Goal: Task Accomplishment & Management: Use online tool/utility

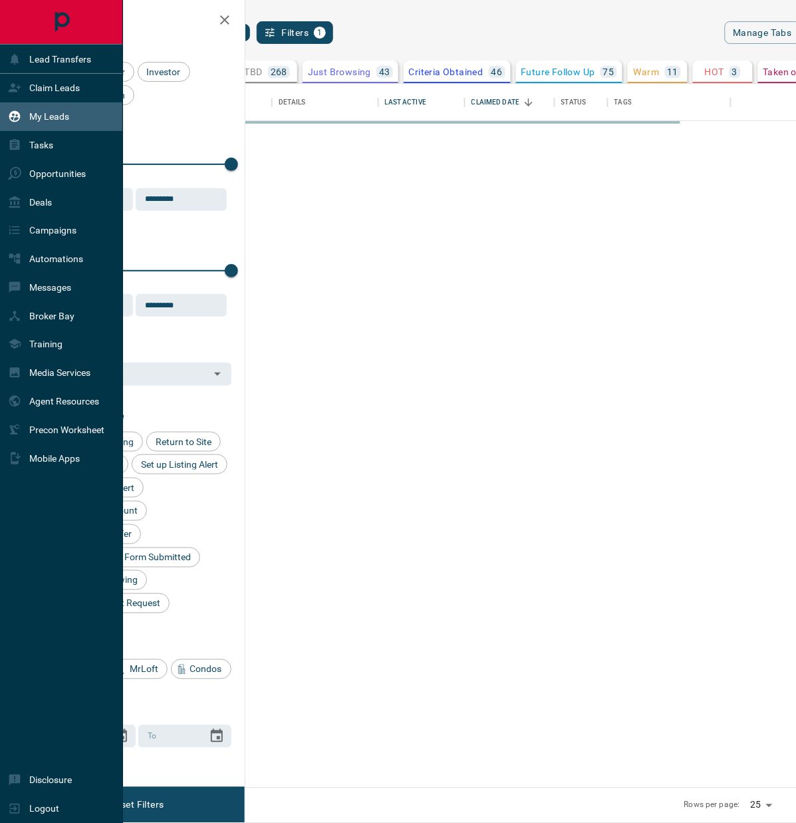
scroll to position [693, 523]
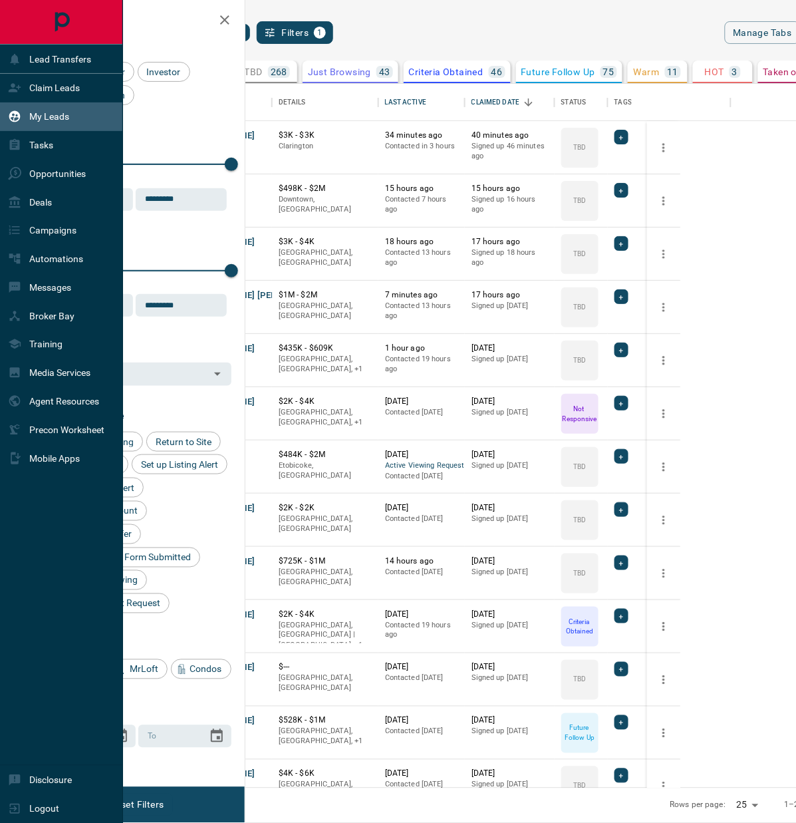
click at [68, 91] on p "Claim Leads" at bounding box center [54, 87] width 51 height 11
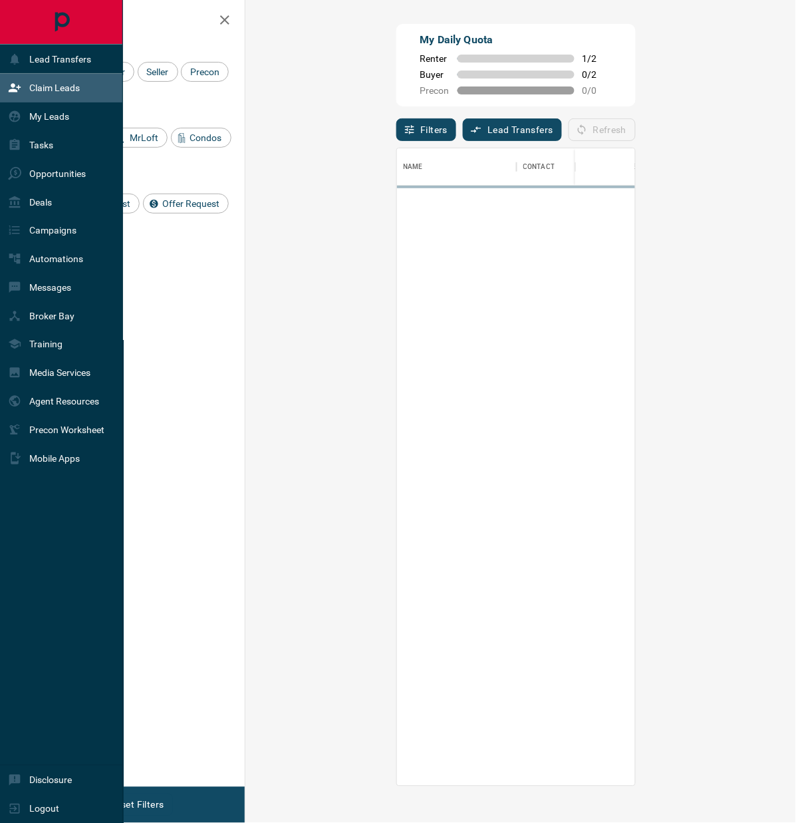
scroll to position [626, 500]
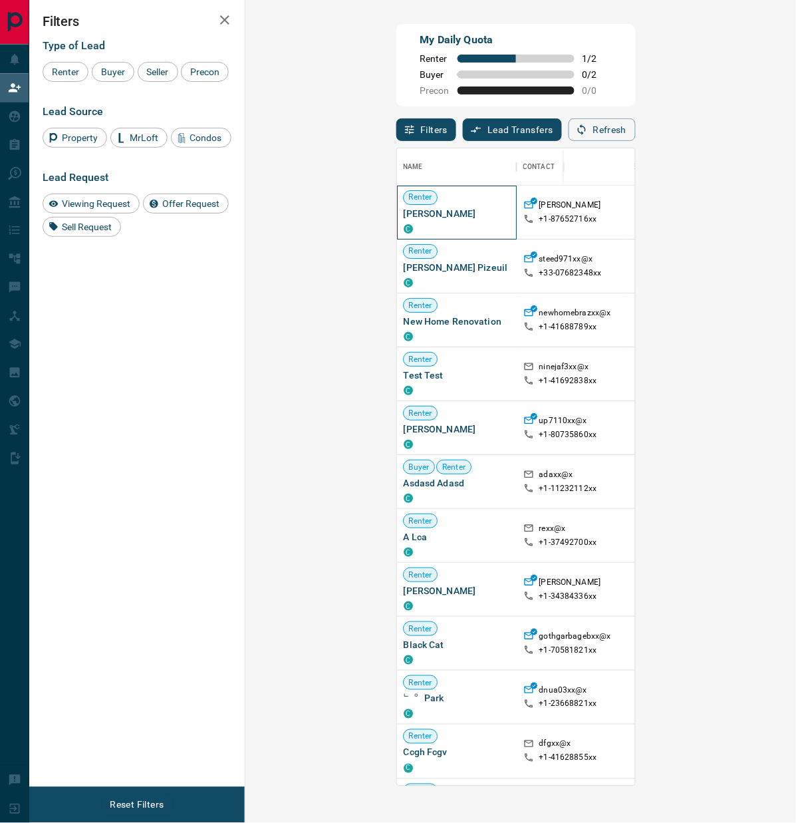
drag, startPoint x: 347, startPoint y: 214, endPoint x: 268, endPoint y: 217, distance: 78.5
click at [404, 217] on span "[PERSON_NAME]" at bounding box center [457, 213] width 106 height 13
click at [404, 231] on div "C" at bounding box center [457, 228] width 106 height 11
drag, startPoint x: 414, startPoint y: 217, endPoint x: 427, endPoint y: 220, distance: 13.7
click at [540, 220] on p "+1- 87652716xx" at bounding box center [569, 219] width 58 height 11
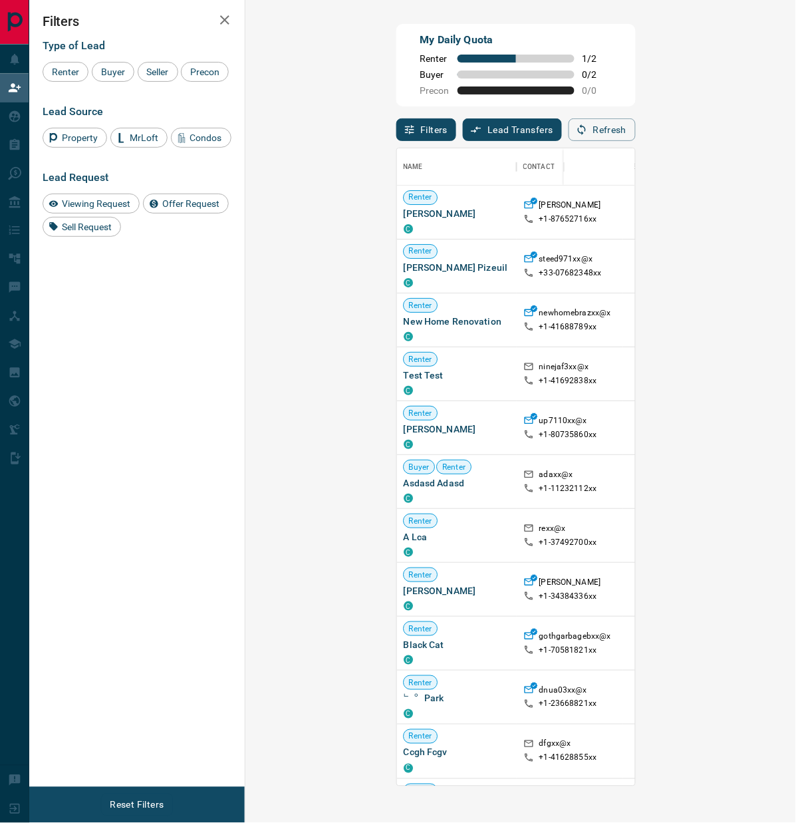
click at [136, 408] on div "Filters Type of Lead Renter Buyer Seller Precon Lead Source Property MrLoft Con…" at bounding box center [137, 393] width 216 height 787
click at [636, 132] on button "Refresh" at bounding box center [602, 129] width 67 height 23
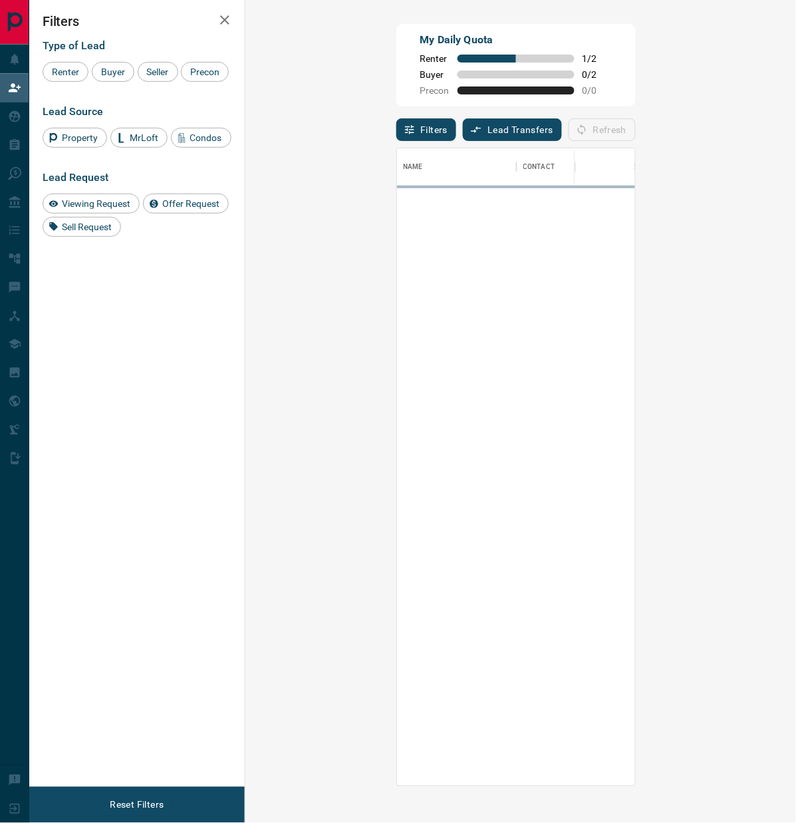
click at [522, 122] on div "Filters Lead Transfers 0 Refresh" at bounding box center [517, 123] width 240 height 35
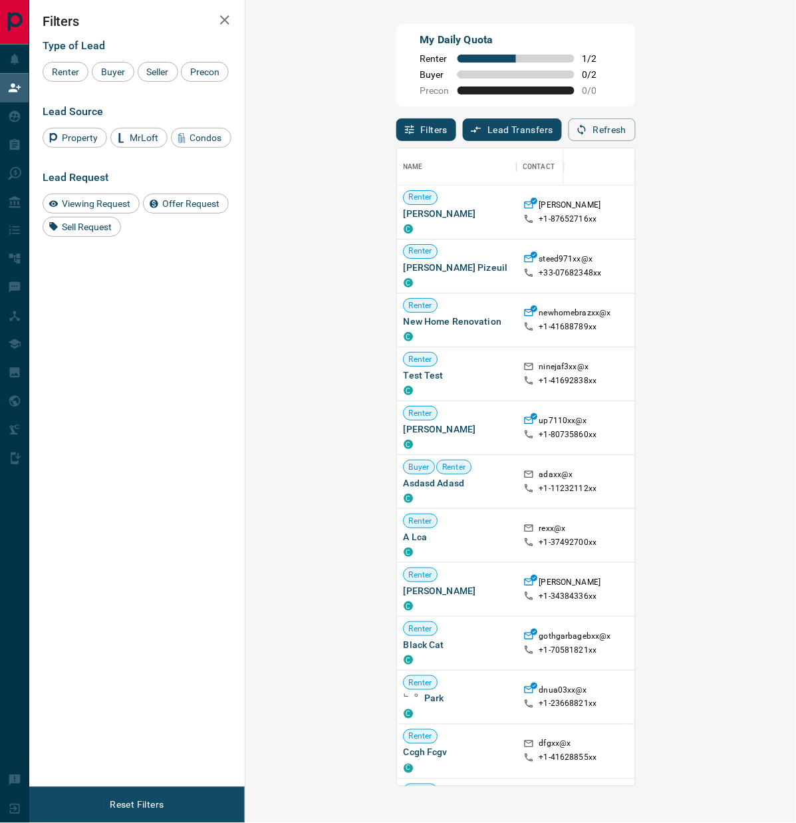
click at [636, 136] on button "Refresh" at bounding box center [602, 129] width 67 height 23
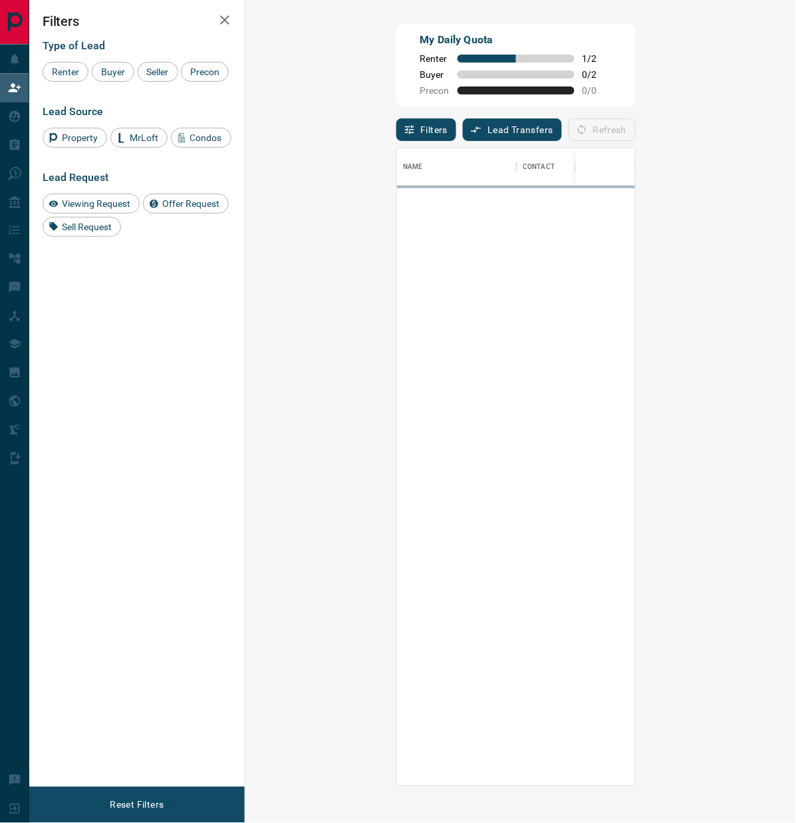
click at [145, 391] on div "Filters Type of Lead Renter Buyer Seller Precon Lead Source Property MrLoft Con…" at bounding box center [137, 393] width 216 height 787
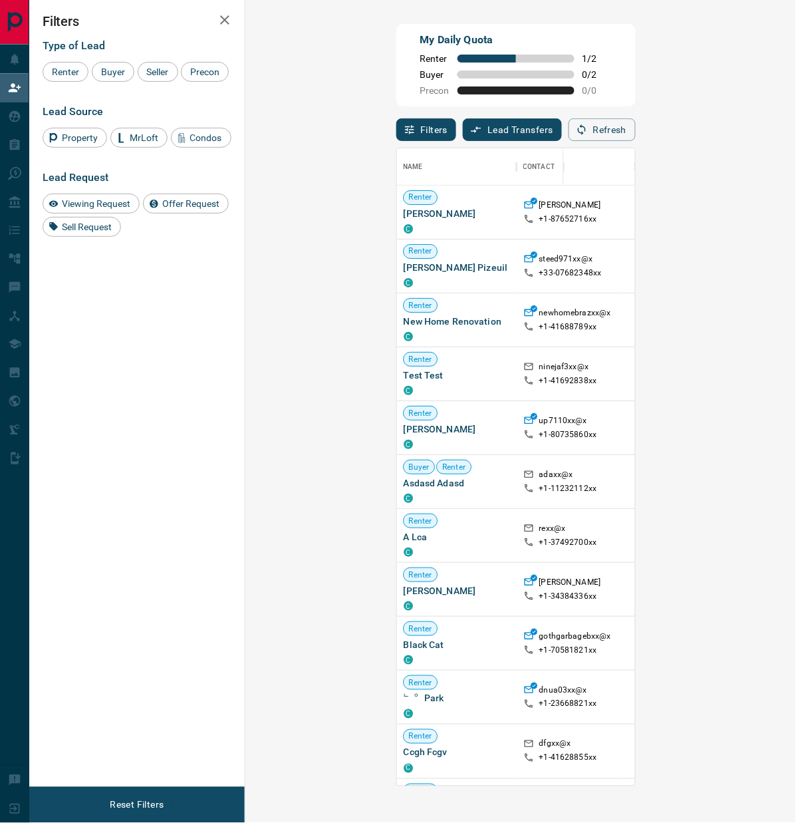
click at [588, 131] on icon "button" at bounding box center [582, 130] width 12 height 12
click at [636, 138] on button "Refresh" at bounding box center [602, 129] width 67 height 23
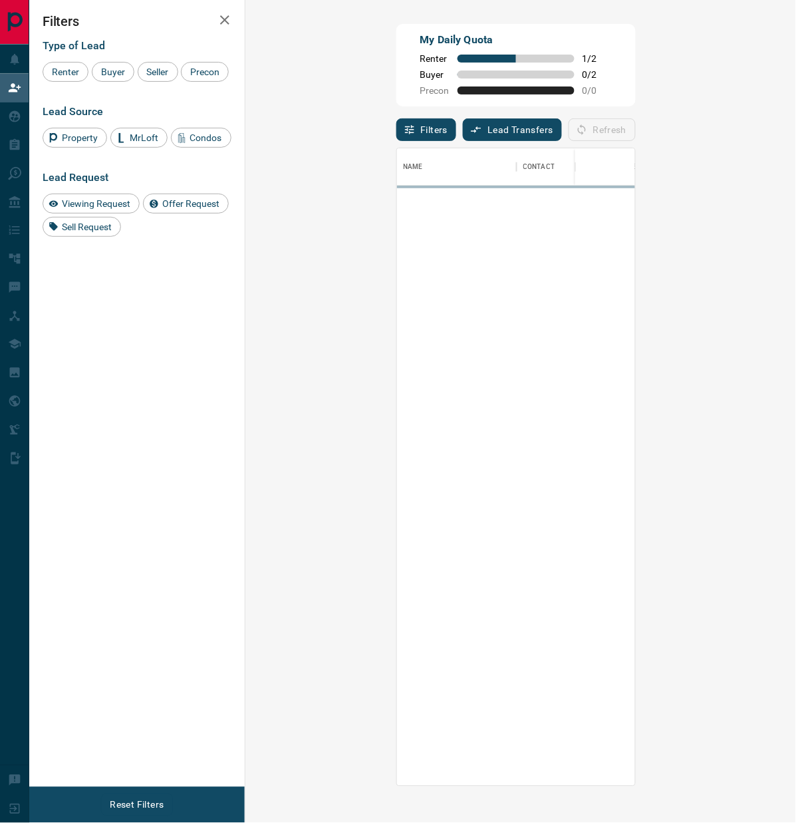
click at [537, 134] on div "Filters Lead Transfers 0 Refresh" at bounding box center [517, 123] width 240 height 35
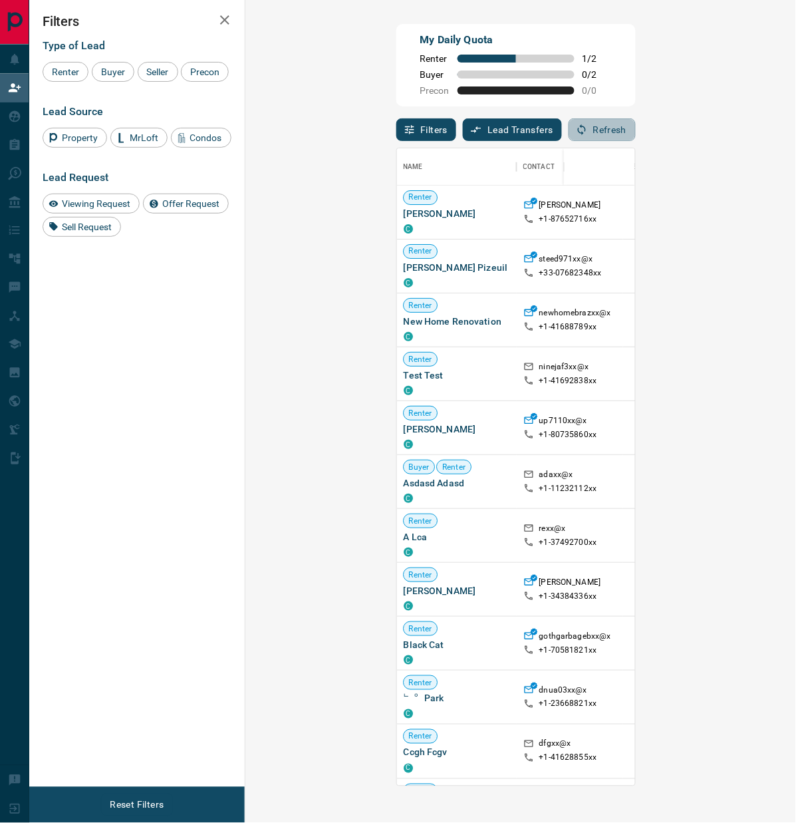
drag, startPoint x: 754, startPoint y: 135, endPoint x: 565, endPoint y: 148, distance: 189.4
click at [636, 134] on button "Refresh" at bounding box center [602, 129] width 67 height 23
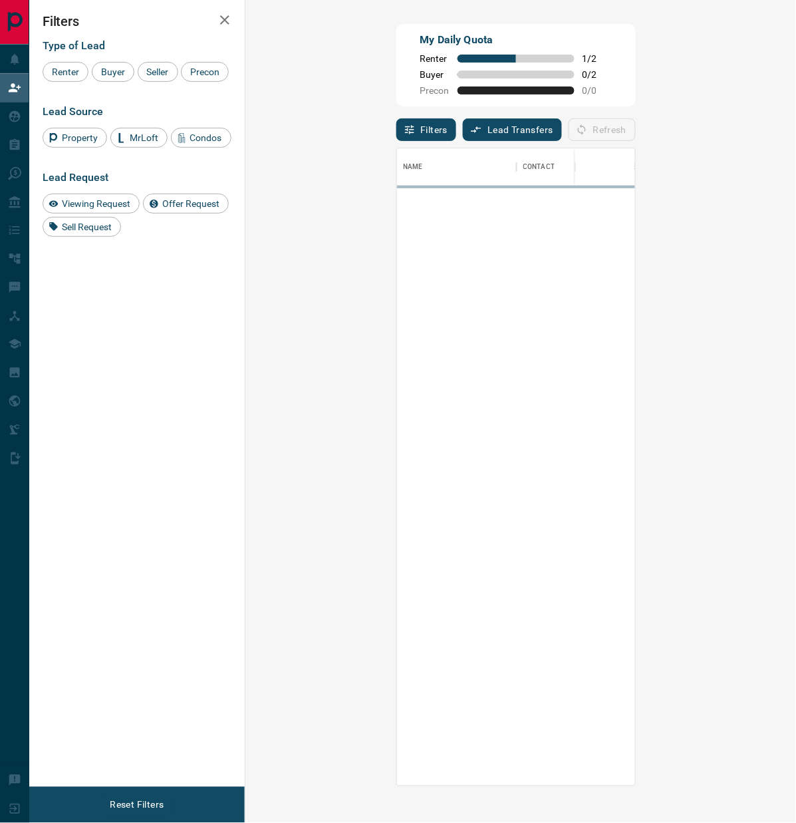
click at [118, 393] on div "Filters Type of Lead Renter Buyer Seller Precon Lead Source Property MrLoft Con…" at bounding box center [137, 393] width 216 height 787
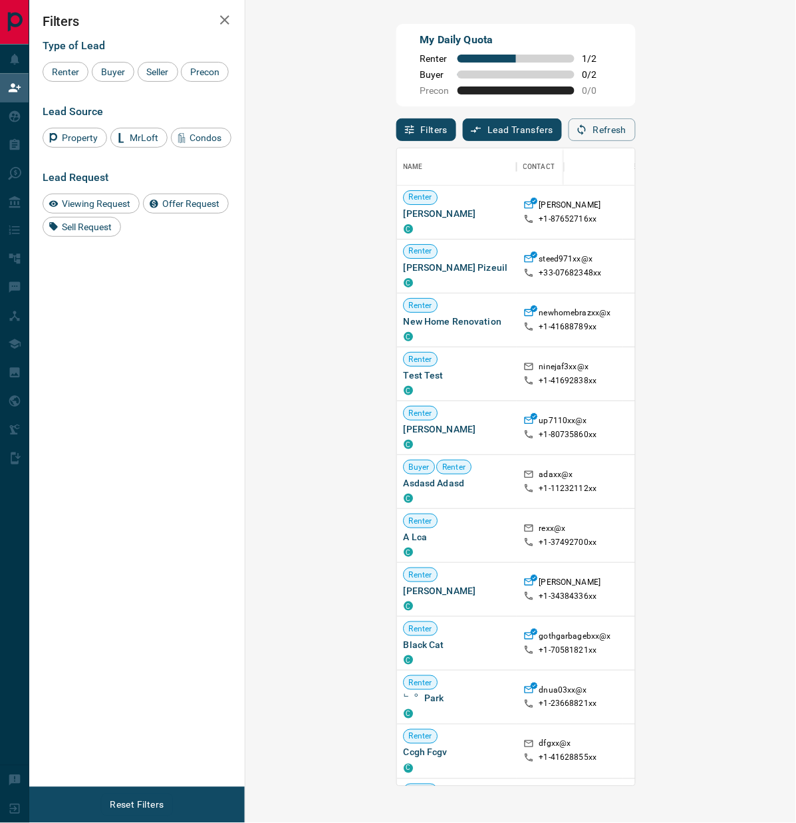
click at [588, 128] on icon "button" at bounding box center [582, 130] width 12 height 12
click at [636, 138] on button "Refresh" at bounding box center [602, 129] width 67 height 23
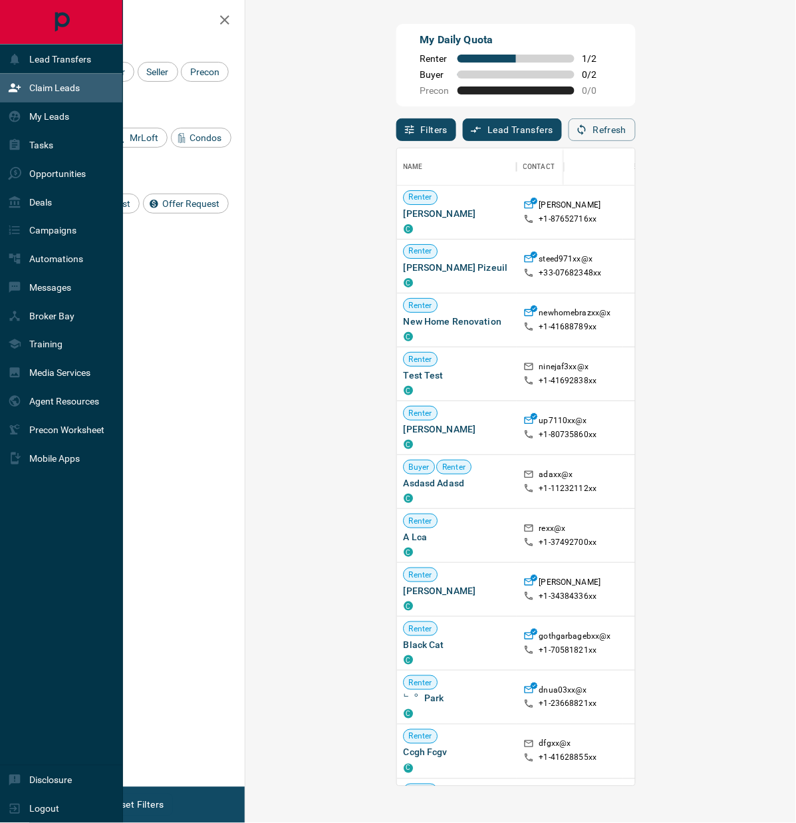
drag, startPoint x: 43, startPoint y: 116, endPoint x: 55, endPoint y: 126, distance: 16.0
click at [43, 115] on p "My Leads" at bounding box center [49, 116] width 40 height 11
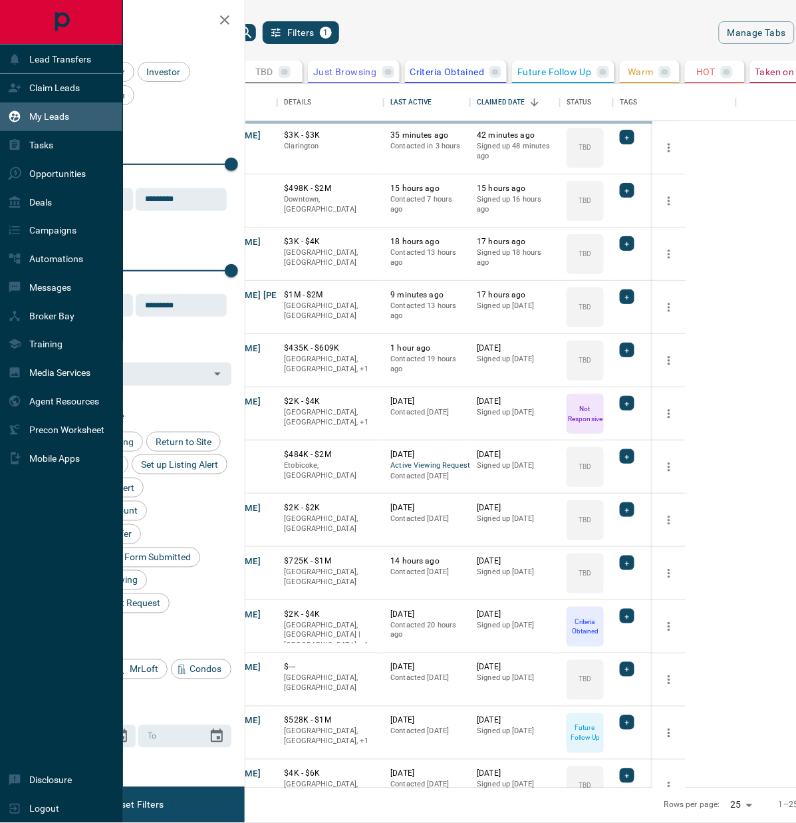
scroll to position [693, 523]
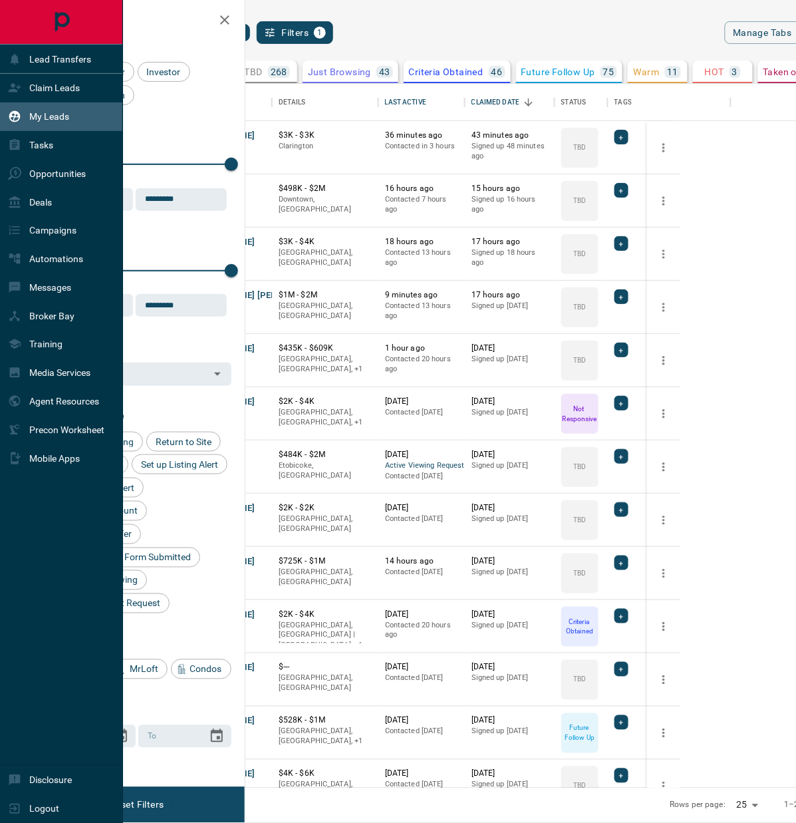
click at [52, 87] on p "Claim Leads" at bounding box center [54, 87] width 51 height 11
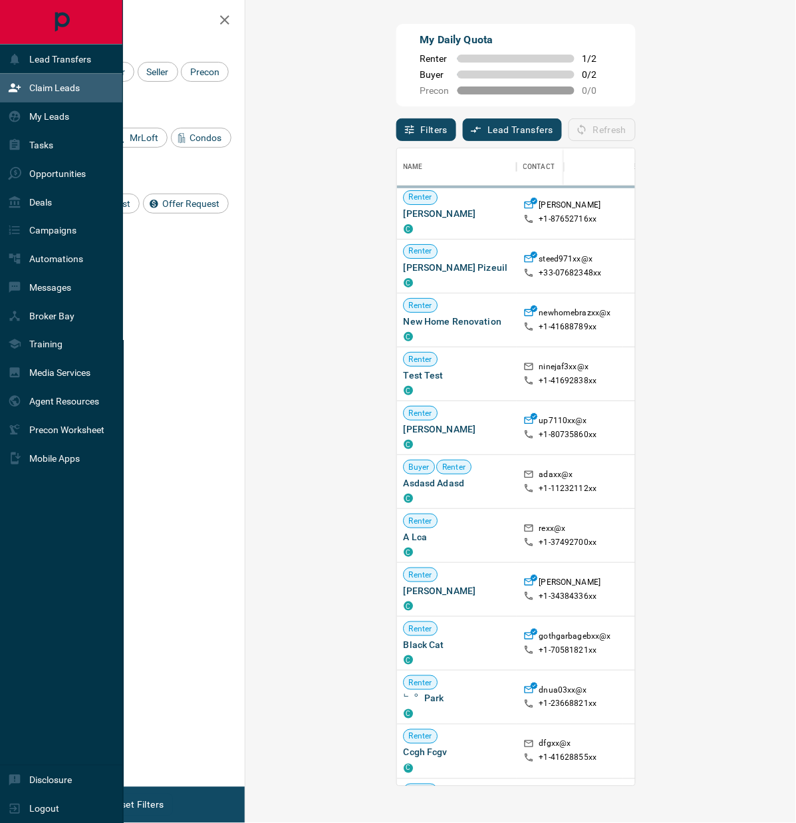
scroll to position [626, 500]
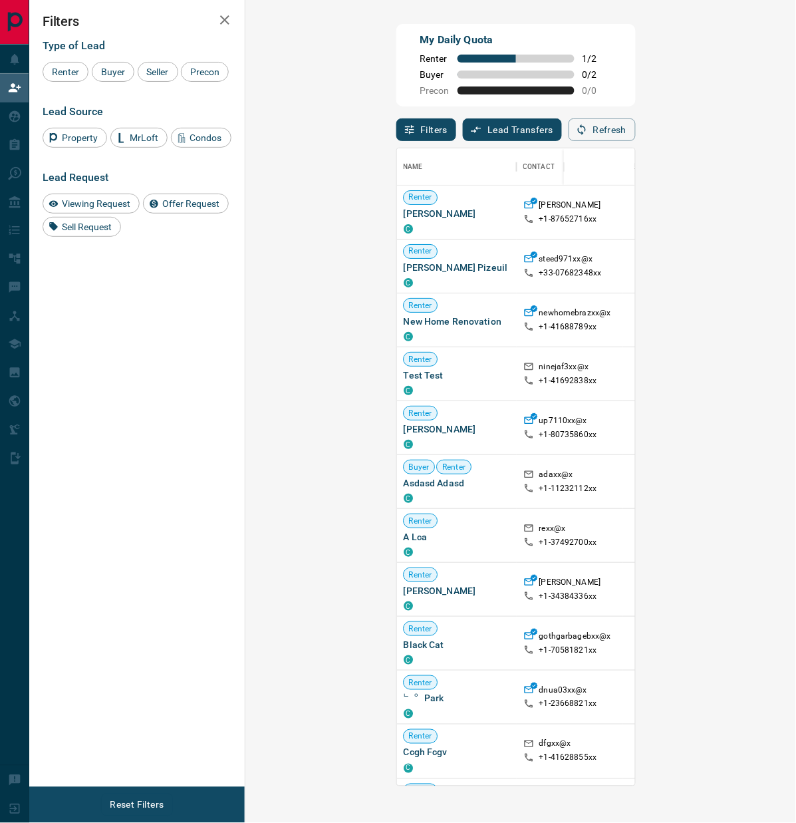
click at [636, 132] on button "Refresh" at bounding box center [602, 129] width 67 height 23
click at [587, 138] on div "Filters Lead Transfers 0 Refresh" at bounding box center [517, 123] width 240 height 35
click at [636, 136] on button "Refresh" at bounding box center [602, 129] width 67 height 23
click at [636, 131] on button "Refresh" at bounding box center [602, 129] width 67 height 23
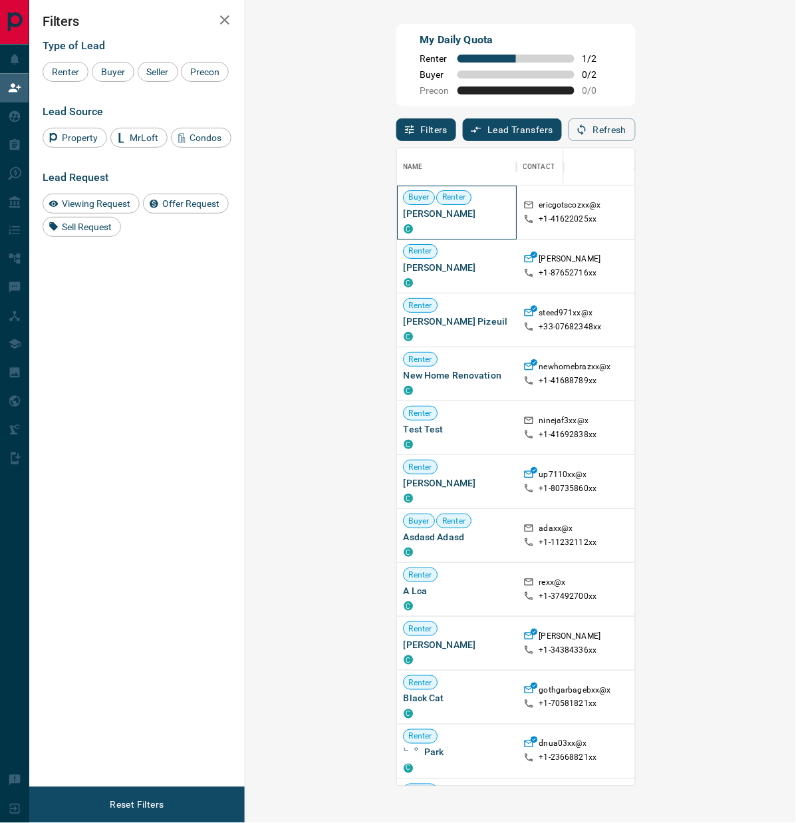
click at [404, 215] on span "[PERSON_NAME]" at bounding box center [457, 213] width 106 height 13
drag, startPoint x: 266, startPoint y: 216, endPoint x: 299, endPoint y: 214, distance: 33.3
click at [404, 212] on span "[PERSON_NAME]" at bounding box center [457, 213] width 106 height 13
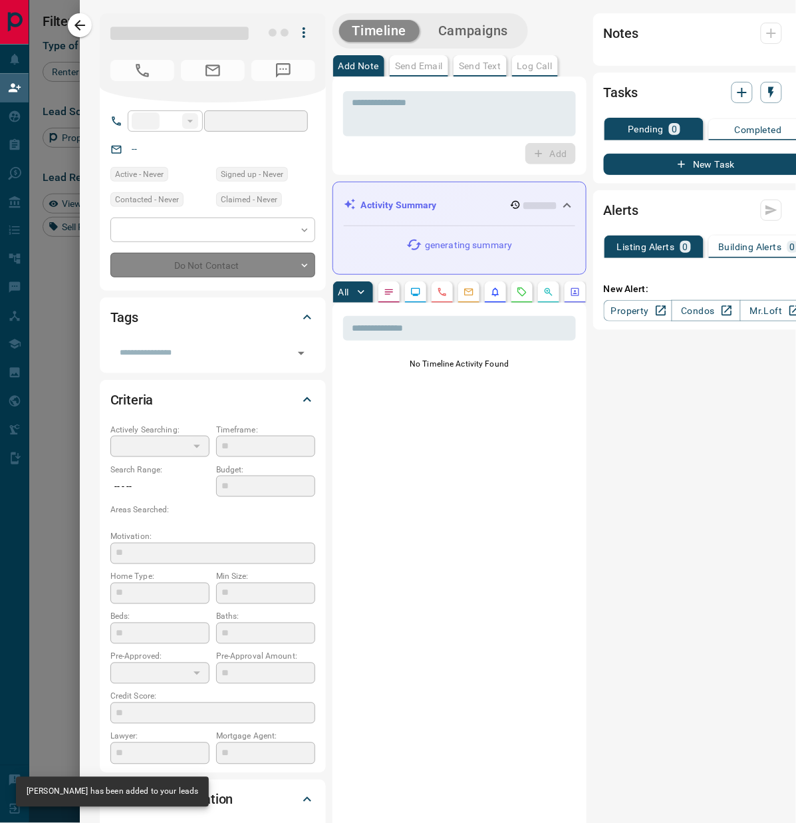
type input "**"
type input "**********"
type input "**"
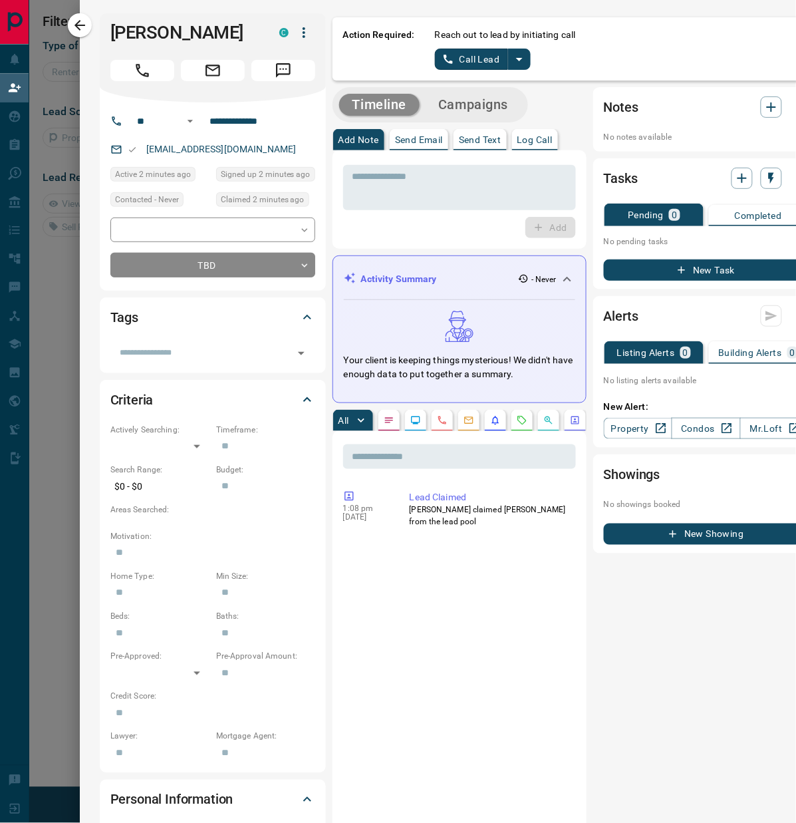
scroll to position [11, 11]
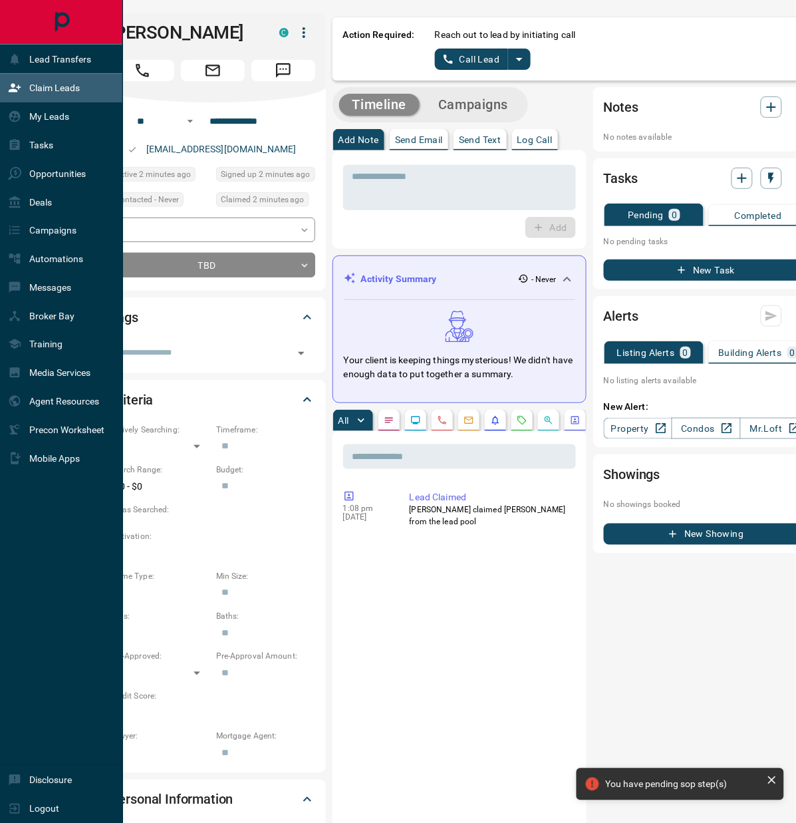
click at [28, 623] on div "Lead Transfers Claim Leads My Leads Tasks Opportunities Deals Campaigns Automat…" at bounding box center [61, 404] width 122 height 721
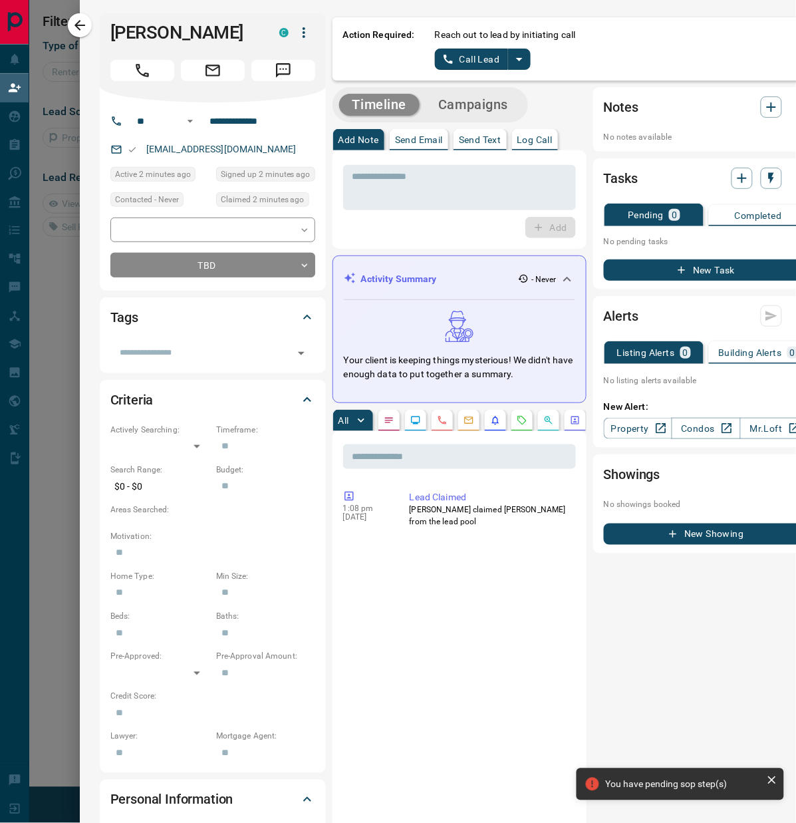
click at [54, 591] on div at bounding box center [398, 411] width 796 height 823
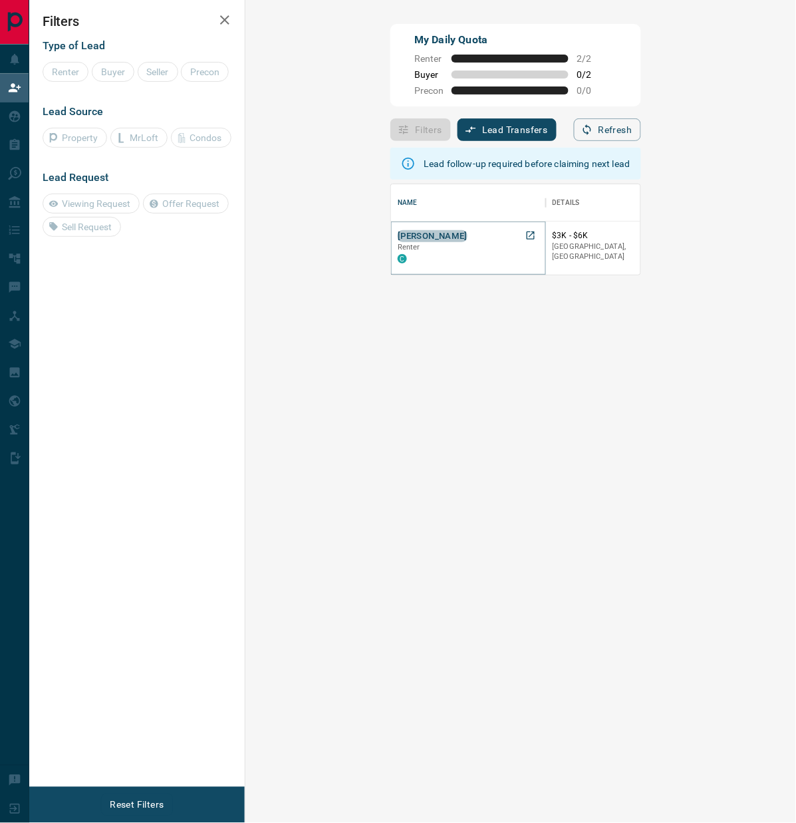
click at [398, 233] on button "[PERSON_NAME]" at bounding box center [433, 236] width 70 height 13
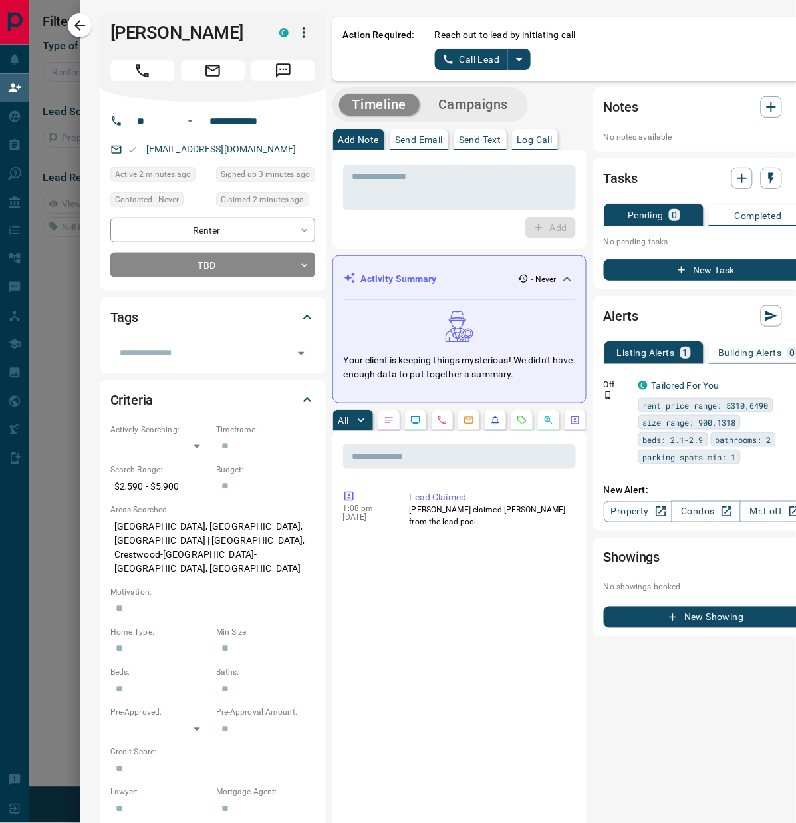
click at [55, 441] on div at bounding box center [398, 411] width 796 height 823
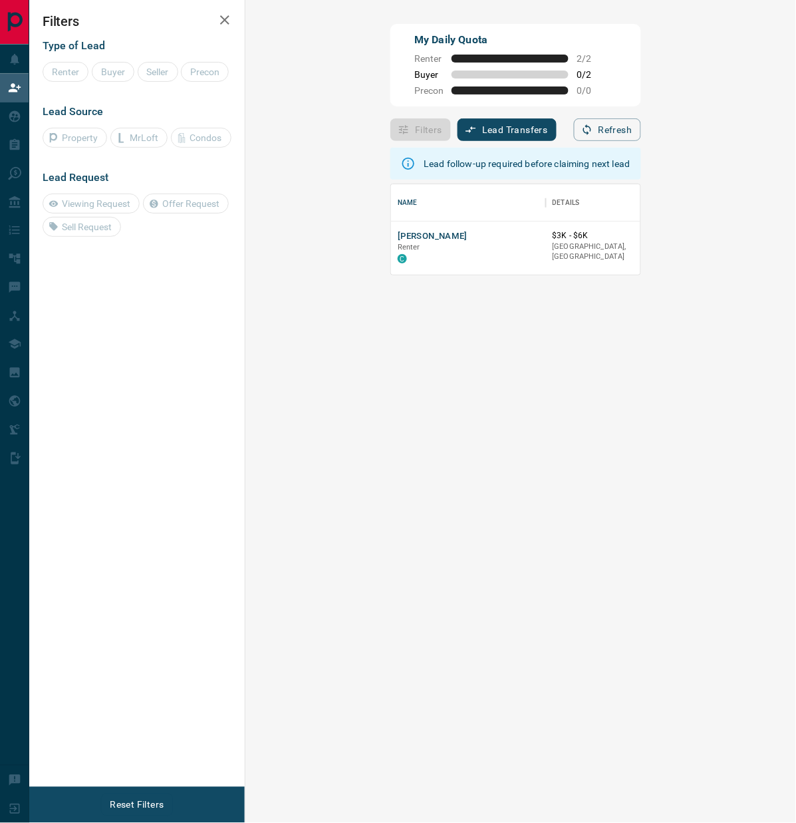
click at [641, 131] on button "Refresh" at bounding box center [607, 129] width 67 height 23
click at [398, 235] on button "[PERSON_NAME]" at bounding box center [433, 236] width 70 height 13
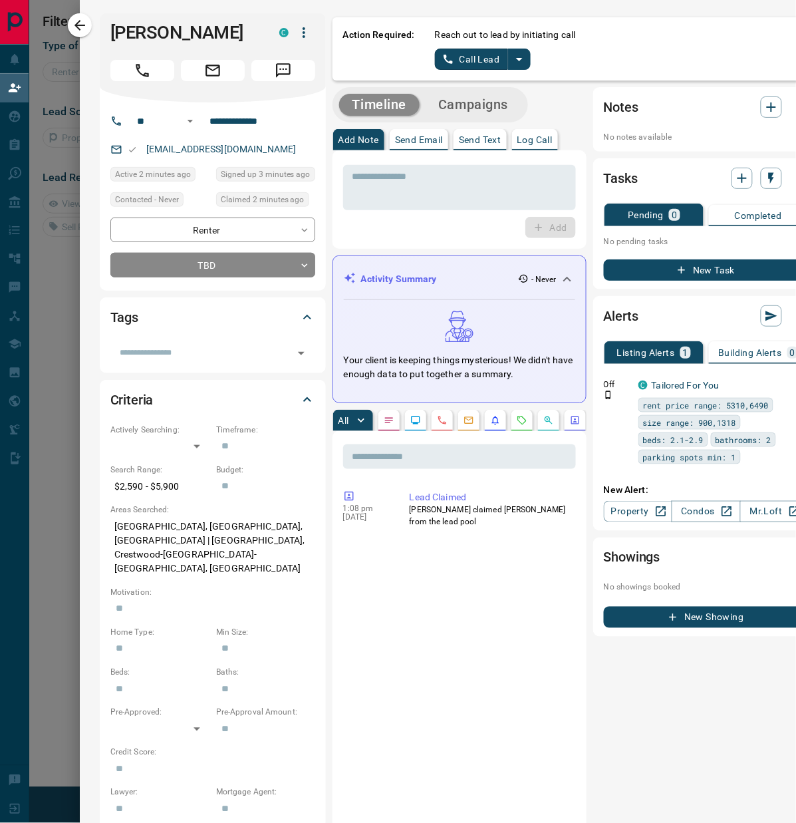
click at [54, 327] on div at bounding box center [398, 411] width 796 height 823
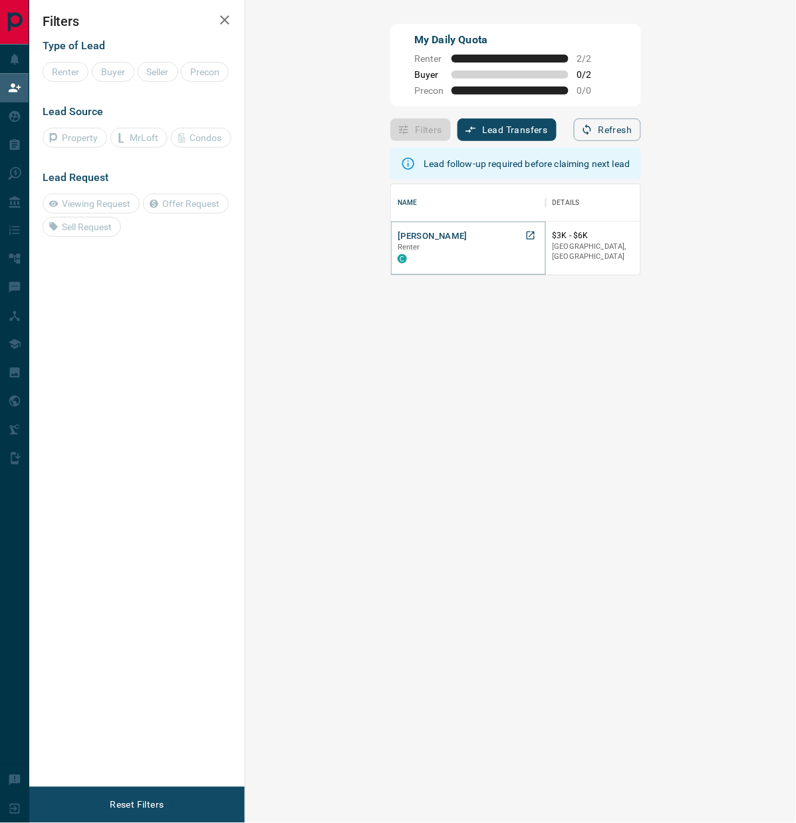
click at [398, 237] on button "[PERSON_NAME]" at bounding box center [433, 236] width 70 height 13
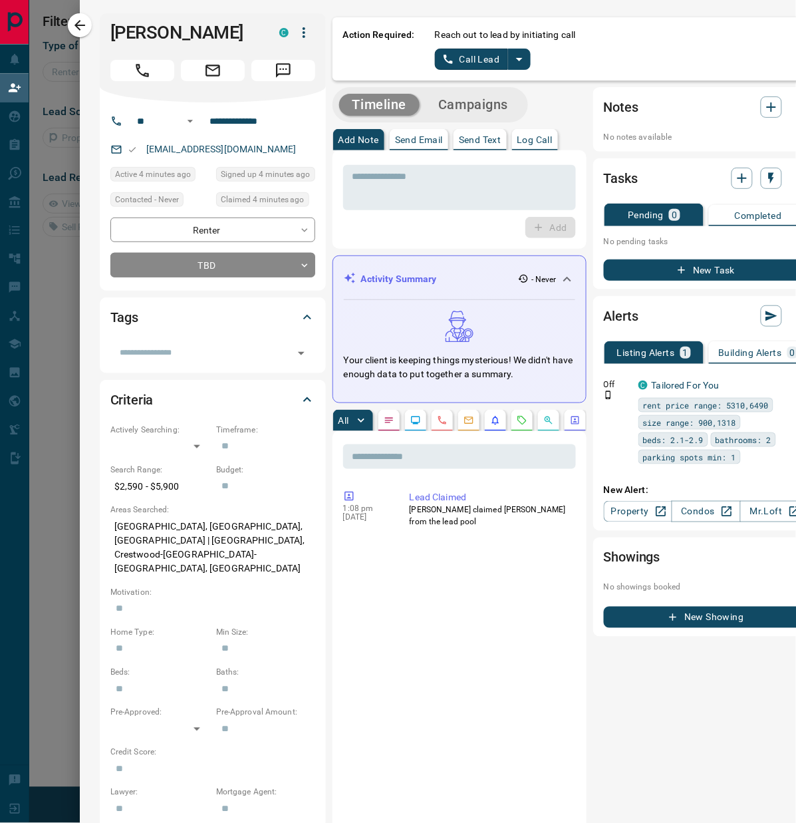
click at [51, 315] on div at bounding box center [398, 411] width 796 height 823
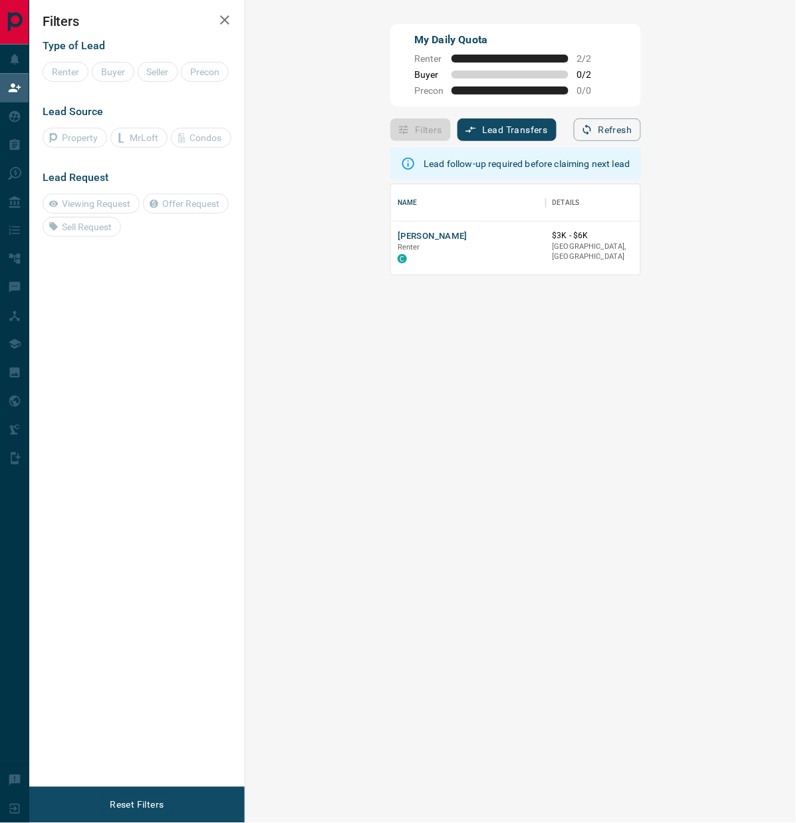
click at [426, 343] on div "Lead follow-up required before claiming next lead Name Details Last Active Clai…" at bounding box center [516, 463] width 250 height 645
click at [149, 446] on div "Filters Type of Lead Renter Buyer Seller Precon Lead Source Property MrLoft Con…" at bounding box center [137, 393] width 216 height 787
click at [449, 541] on div "Lead follow-up required before claiming next lead Name Details Last Active Clai…" at bounding box center [516, 463] width 250 height 645
click at [398, 235] on button "[PERSON_NAME]" at bounding box center [433, 236] width 70 height 13
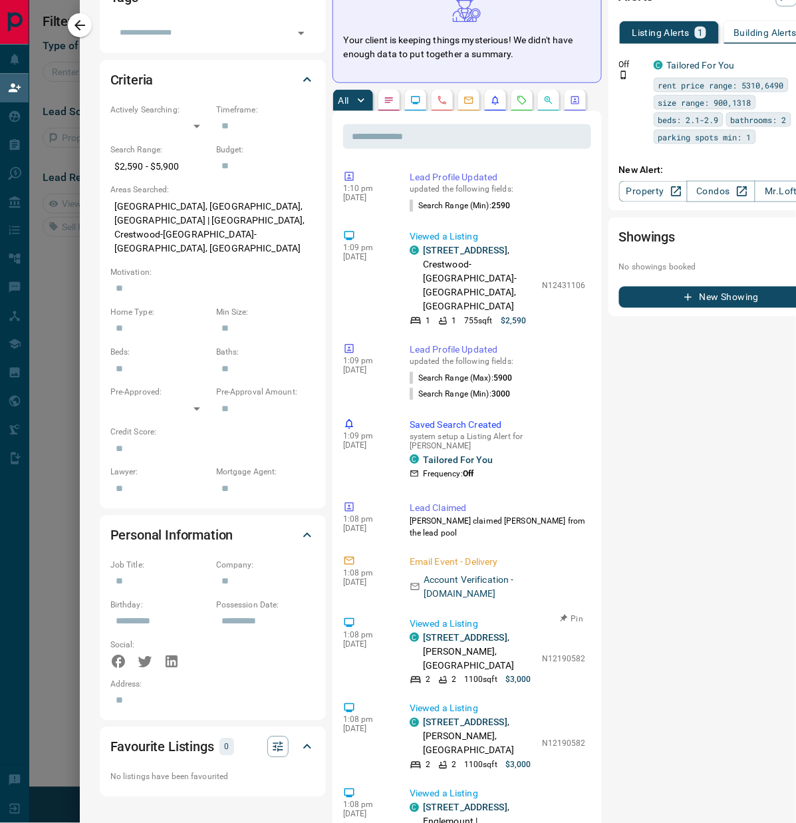
scroll to position [0, 0]
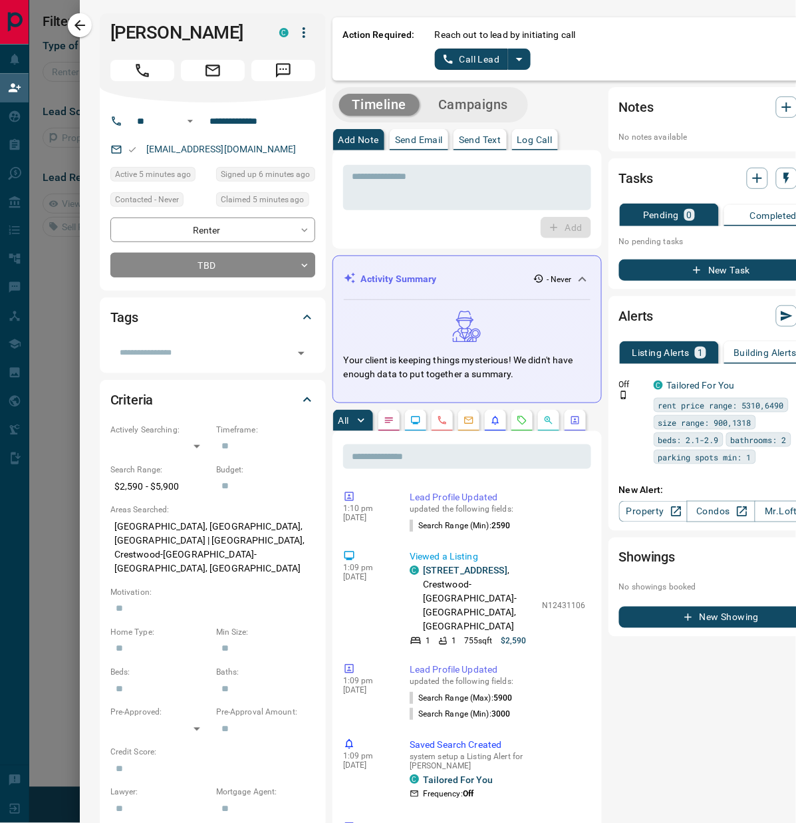
drag, startPoint x: 57, startPoint y: 361, endPoint x: 0, endPoint y: 345, distance: 59.4
click at [57, 361] on div at bounding box center [398, 411] width 796 height 823
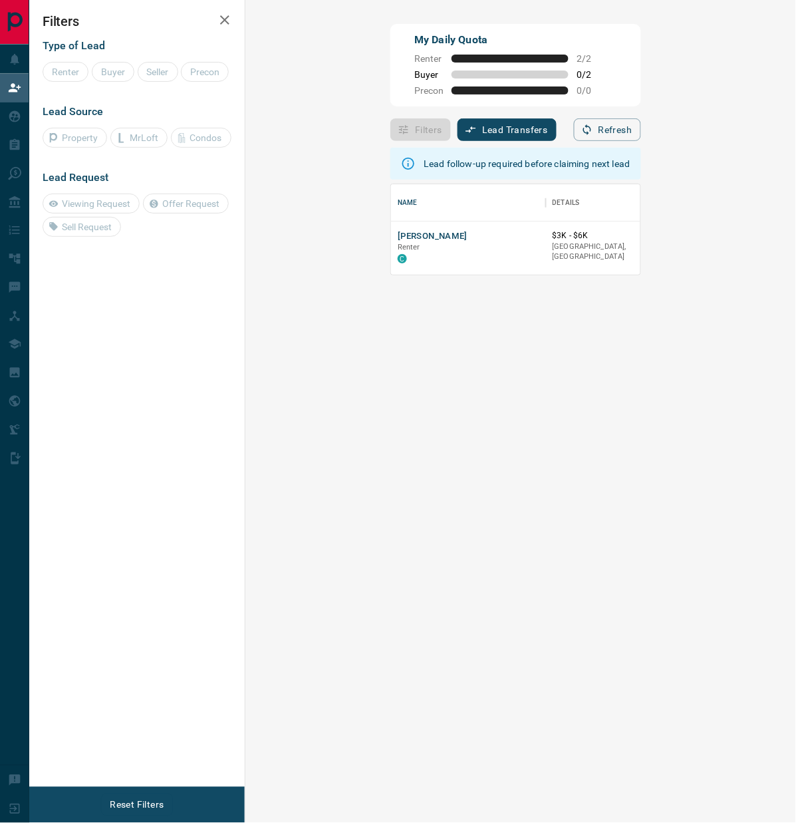
click at [411, 373] on div "Lead follow-up required before claiming next lead Name Details Last Active Clai…" at bounding box center [516, 463] width 250 height 645
click at [398, 236] on button "[PERSON_NAME]" at bounding box center [433, 236] width 70 height 13
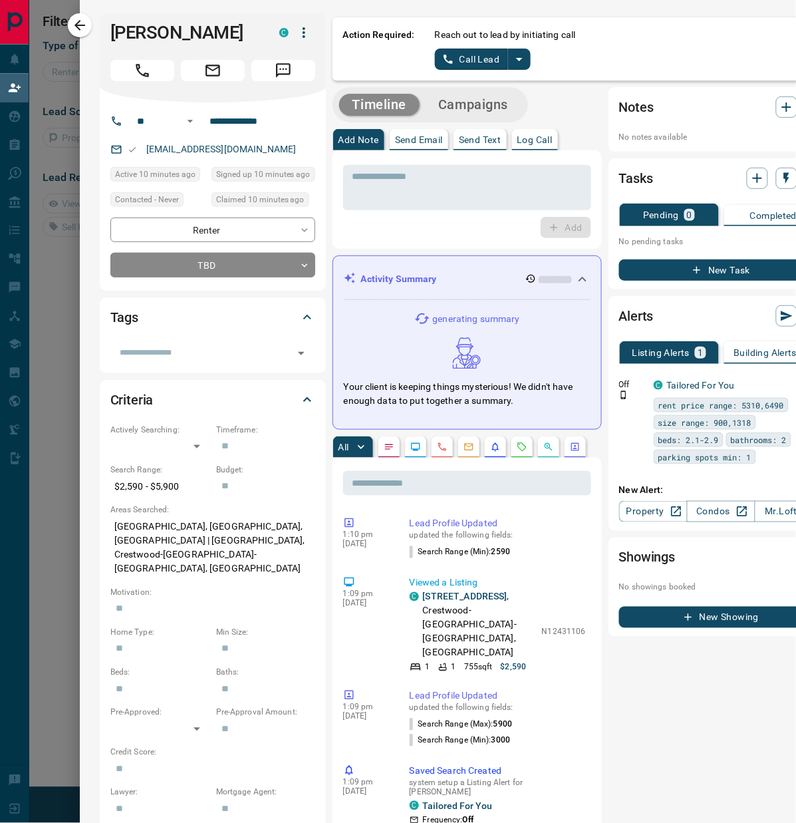
click at [517, 63] on icon "split button" at bounding box center [520, 59] width 16 height 16
click at [490, 105] on li "Log Manual Call" at bounding box center [481, 104] width 81 height 20
click at [468, 59] on button "Log Manual Call" at bounding box center [479, 59] width 88 height 21
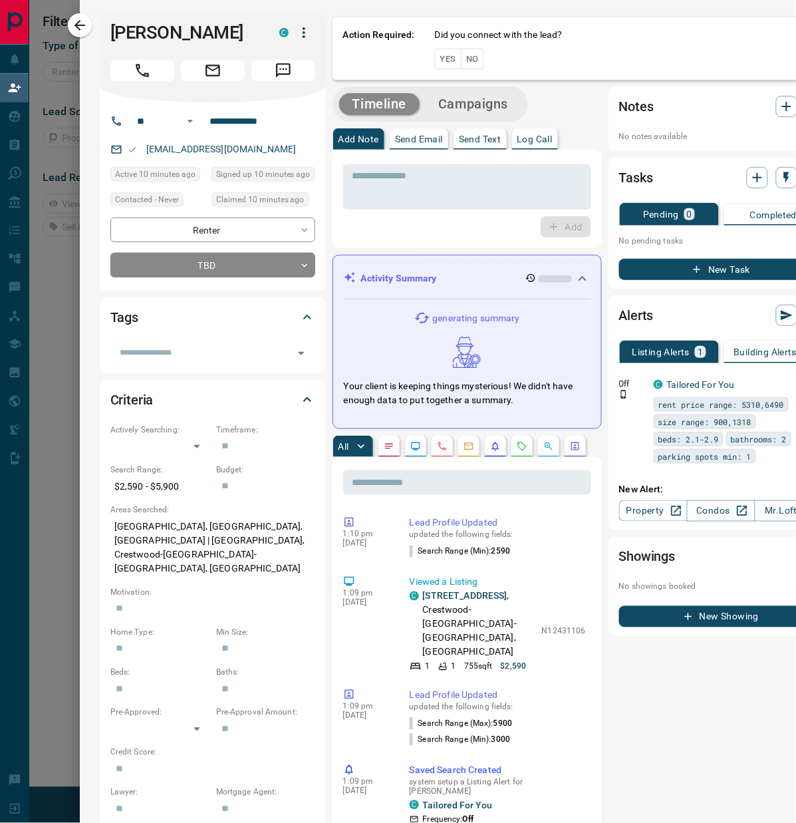
click at [441, 64] on button "Yes" at bounding box center [448, 59] width 27 height 21
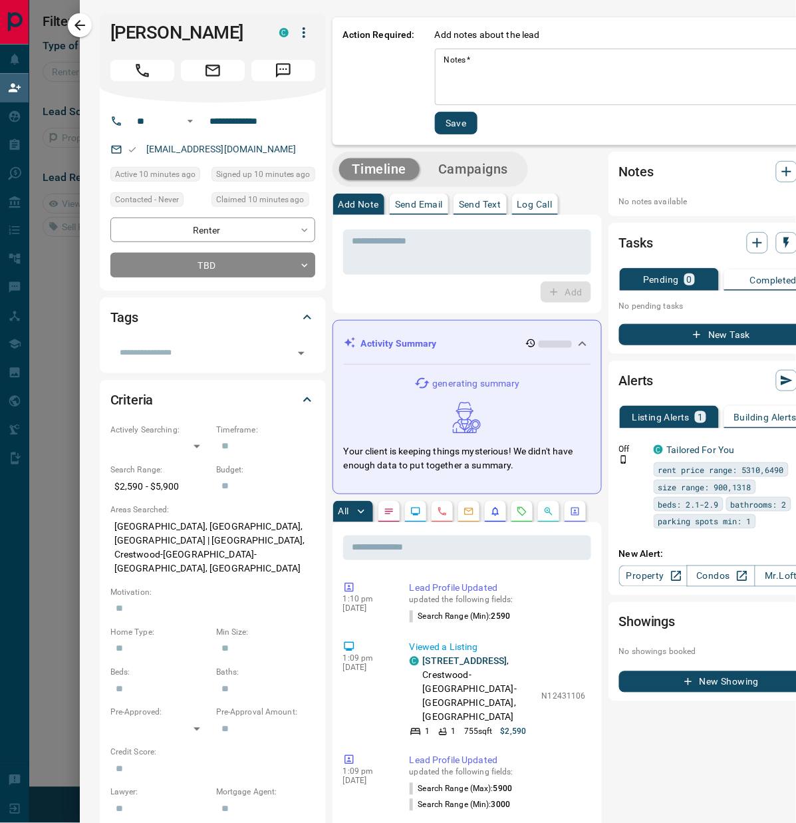
click at [480, 67] on textarea "Notes   *" at bounding box center [629, 77] width 371 height 45
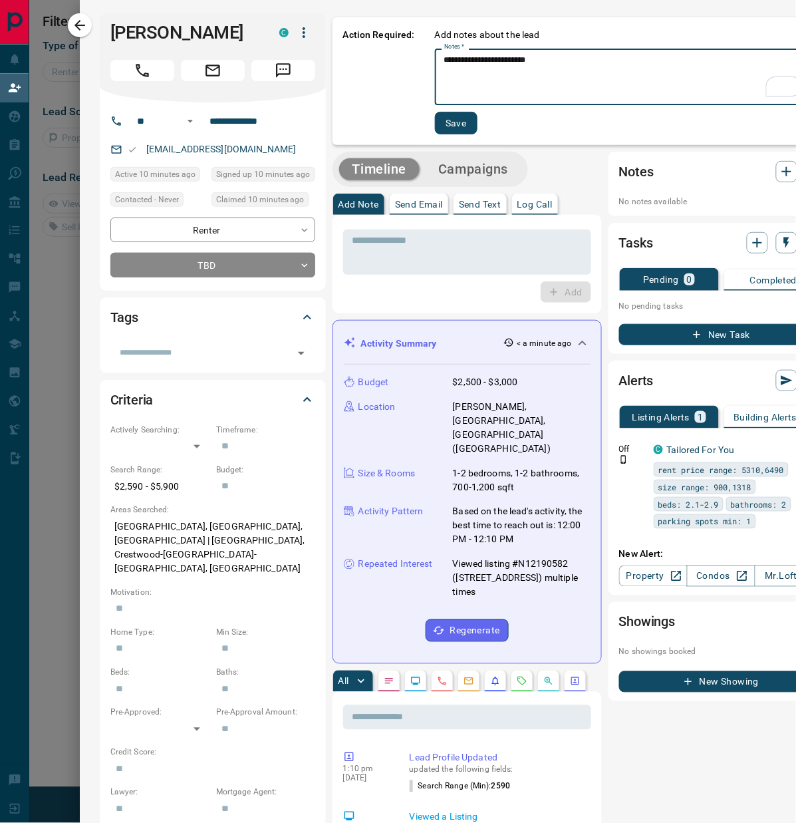
type textarea "**********"
click at [452, 121] on button "Save" at bounding box center [456, 123] width 43 height 23
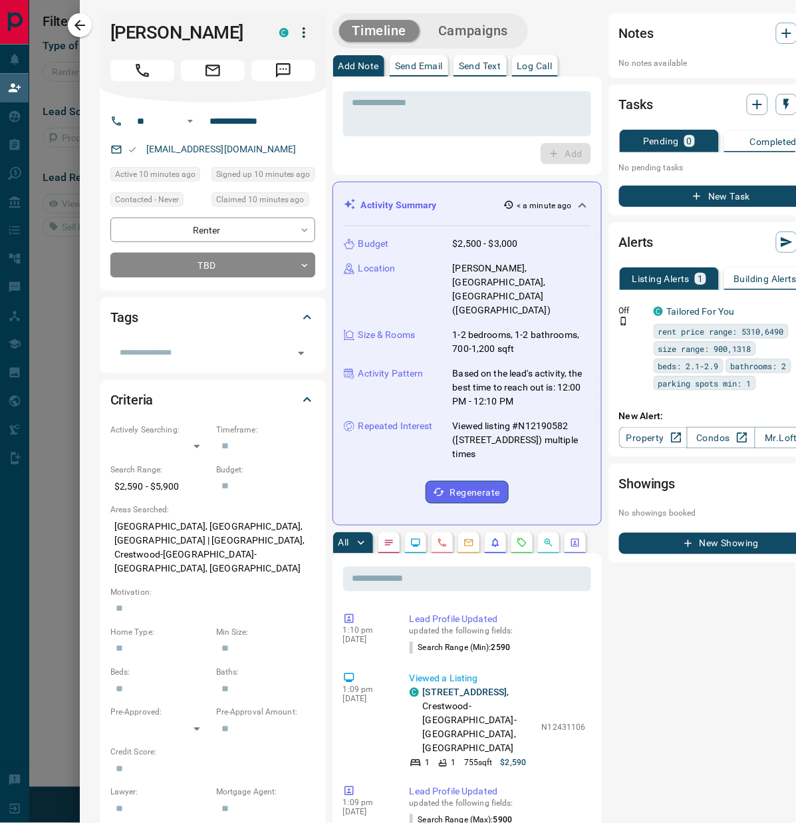
drag, startPoint x: 75, startPoint y: 325, endPoint x: 57, endPoint y: 338, distance: 22.4
click at [75, 325] on div at bounding box center [398, 411] width 796 height 823
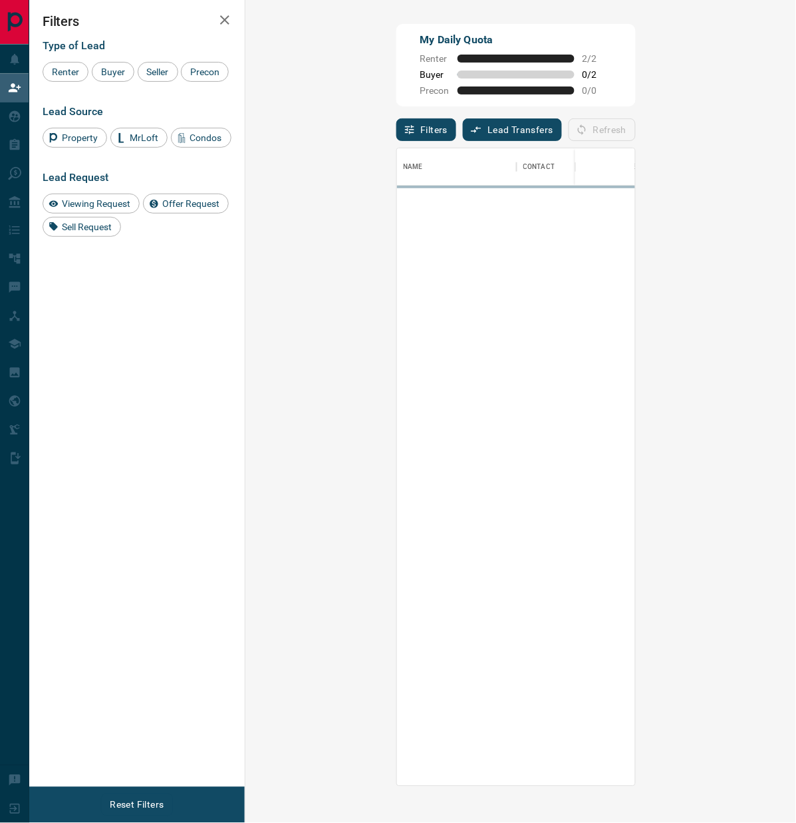
scroll to position [626, 500]
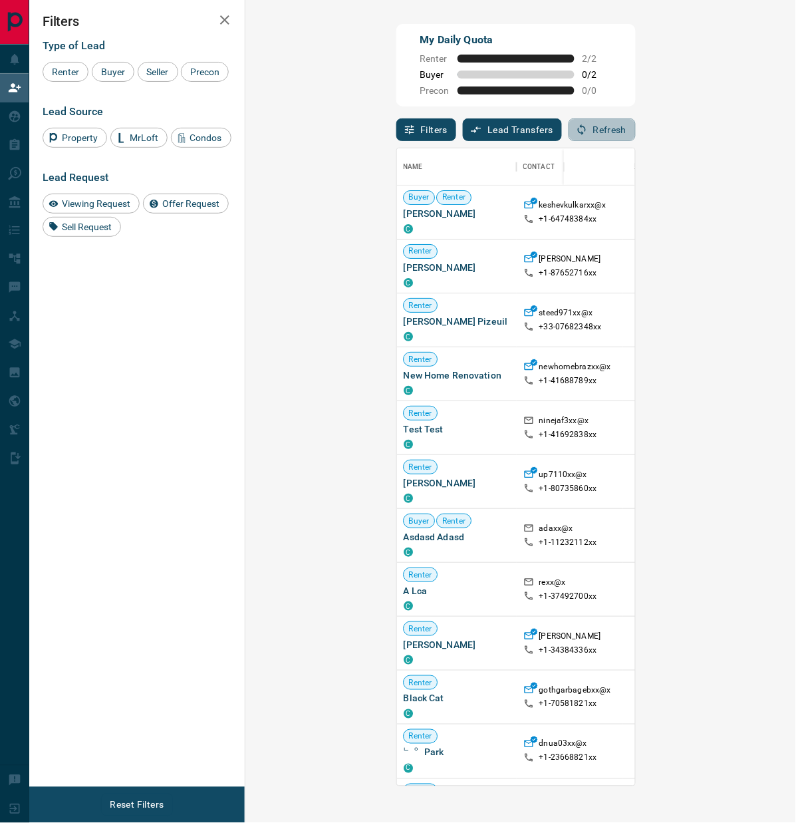
click at [636, 136] on button "Refresh" at bounding box center [602, 129] width 67 height 23
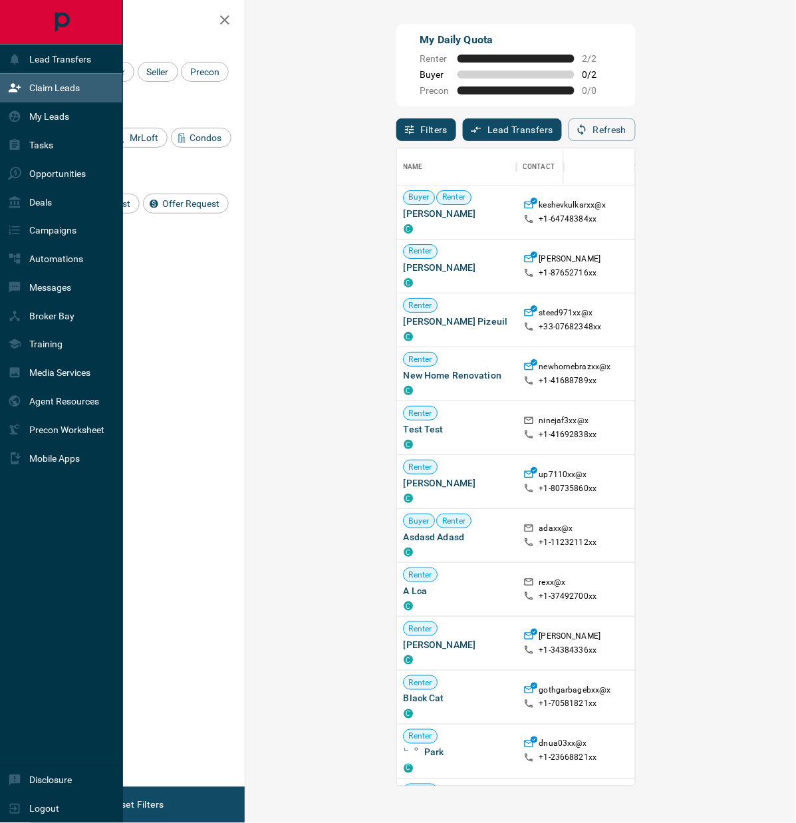
click at [53, 63] on p "Lead Transfers" at bounding box center [60, 59] width 62 height 11
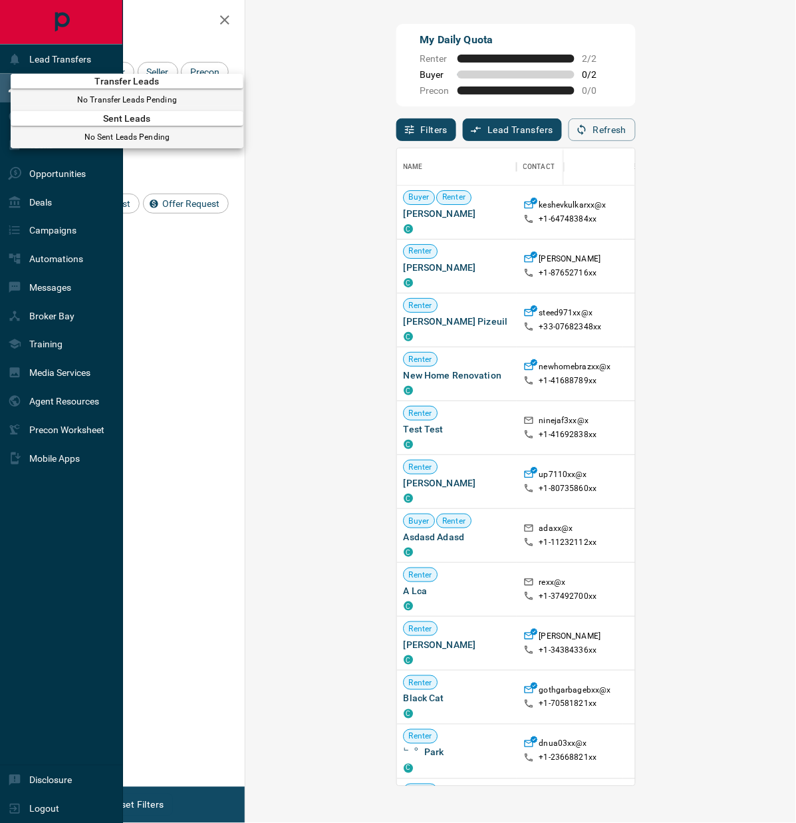
drag, startPoint x: 196, startPoint y: 383, endPoint x: 187, endPoint y: 283, distance: 100.2
click at [195, 383] on div at bounding box center [398, 411] width 796 height 823
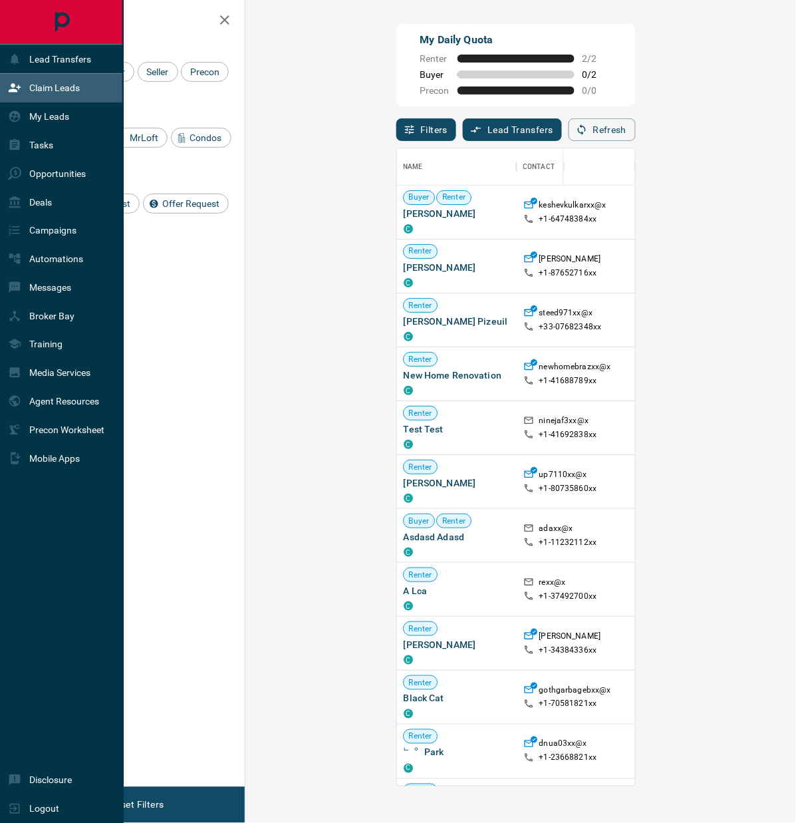
click at [67, 114] on p "My Leads" at bounding box center [49, 116] width 40 height 11
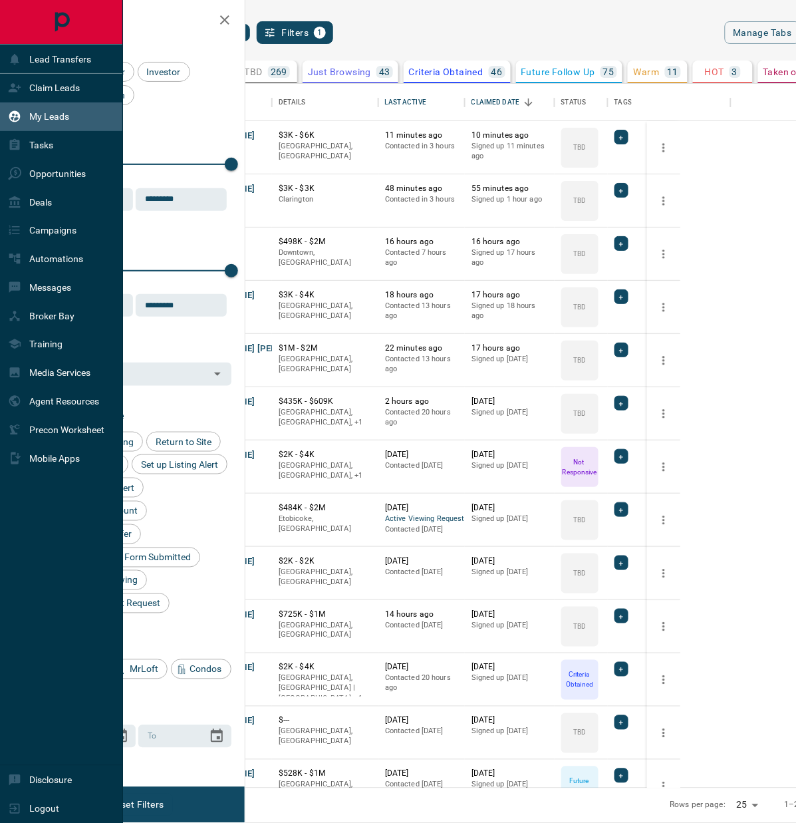
scroll to position [693, 523]
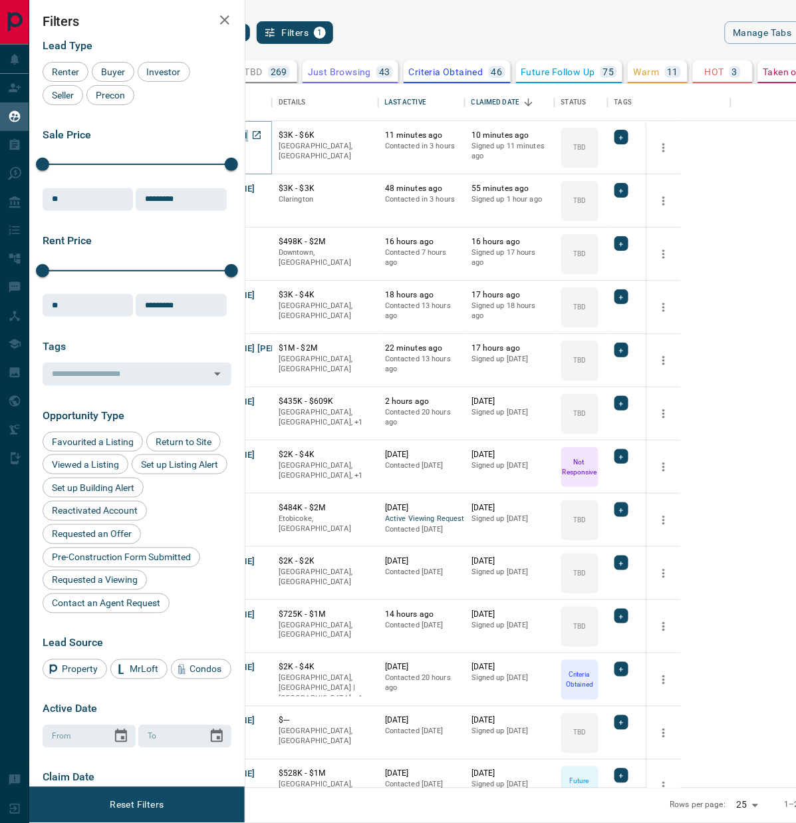
click at [255, 134] on button "[PERSON_NAME]" at bounding box center [221, 136] width 70 height 13
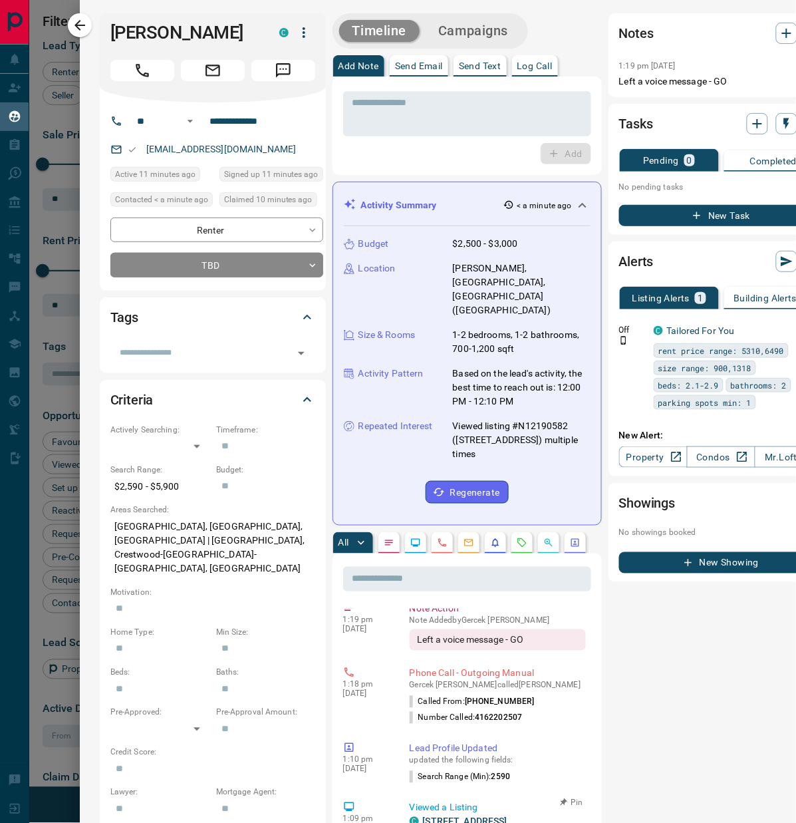
scroll to position [0, 0]
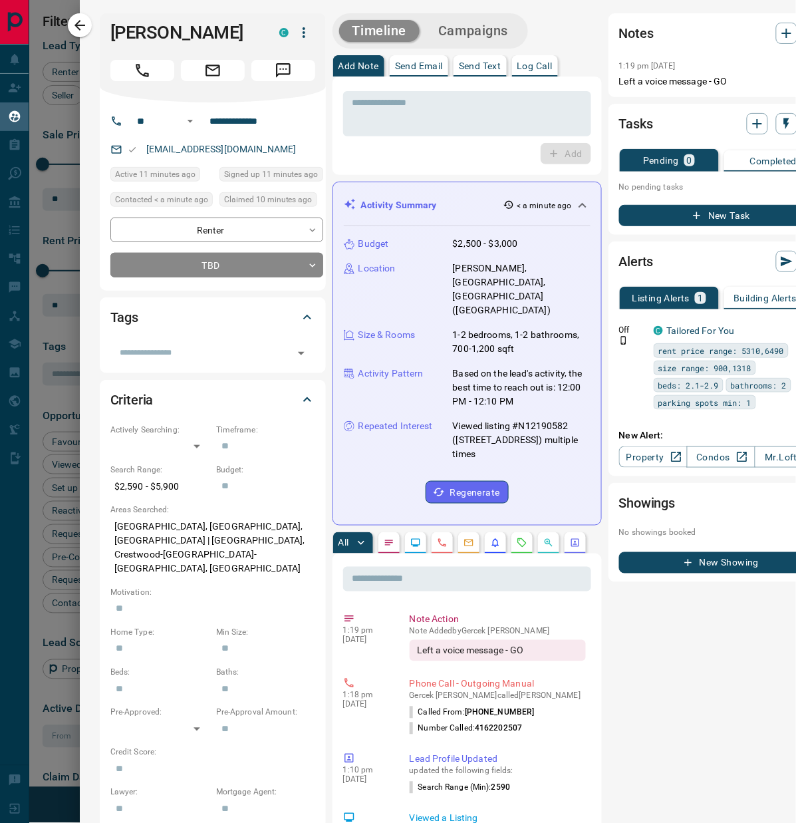
click at [36, 41] on div at bounding box center [398, 411] width 796 height 823
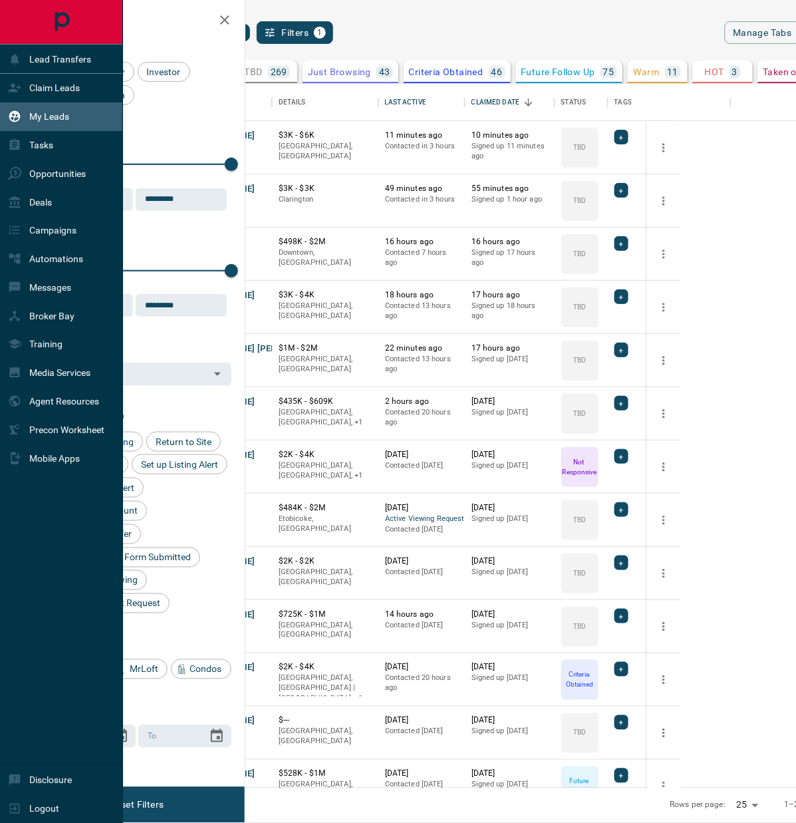
click at [30, 94] on div "Claim Leads" at bounding box center [44, 88] width 72 height 22
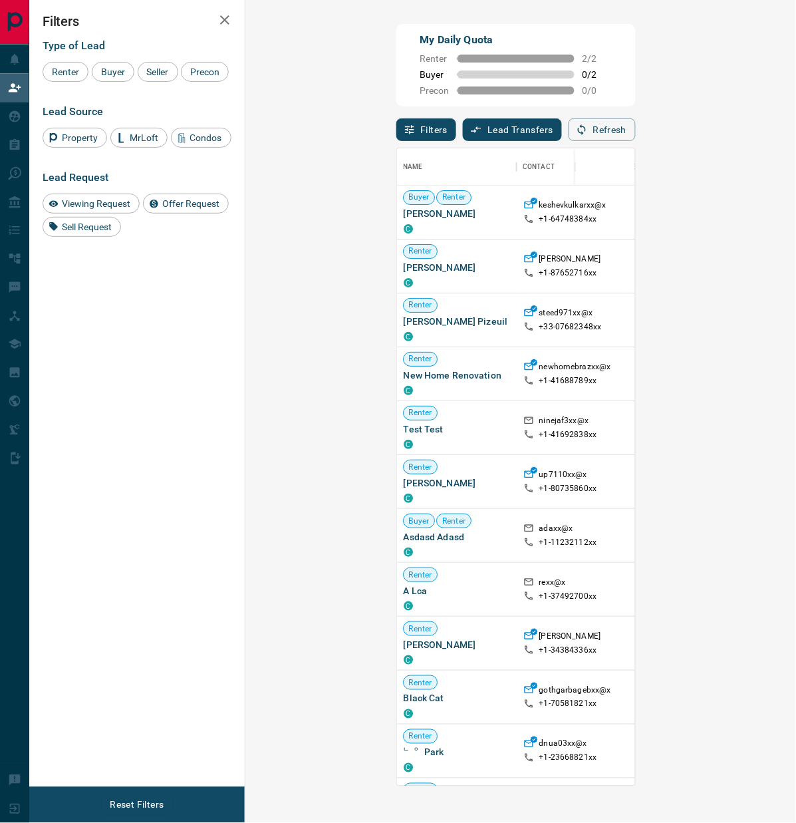
scroll to position [626, 500]
click at [636, 129] on button "Refresh" at bounding box center [602, 129] width 67 height 23
click at [636, 122] on button "Refresh" at bounding box center [602, 129] width 67 height 23
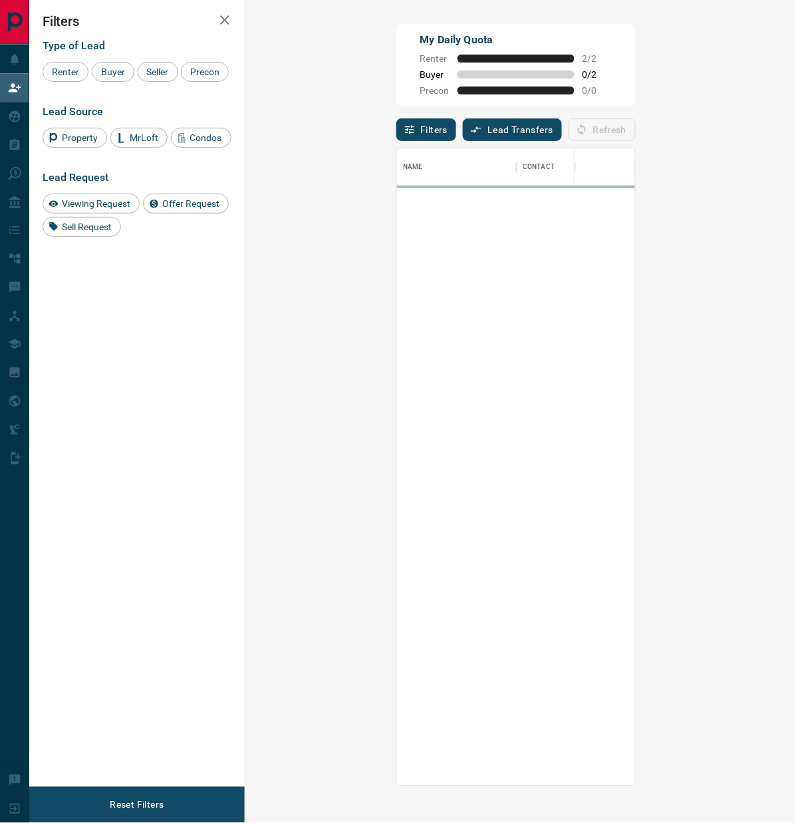
click at [521, 52] on div "My Daily Quota Renter 2 / 2 Buyer 0 / 2 Precon 0 / 0" at bounding box center [517, 65] width 240 height 82
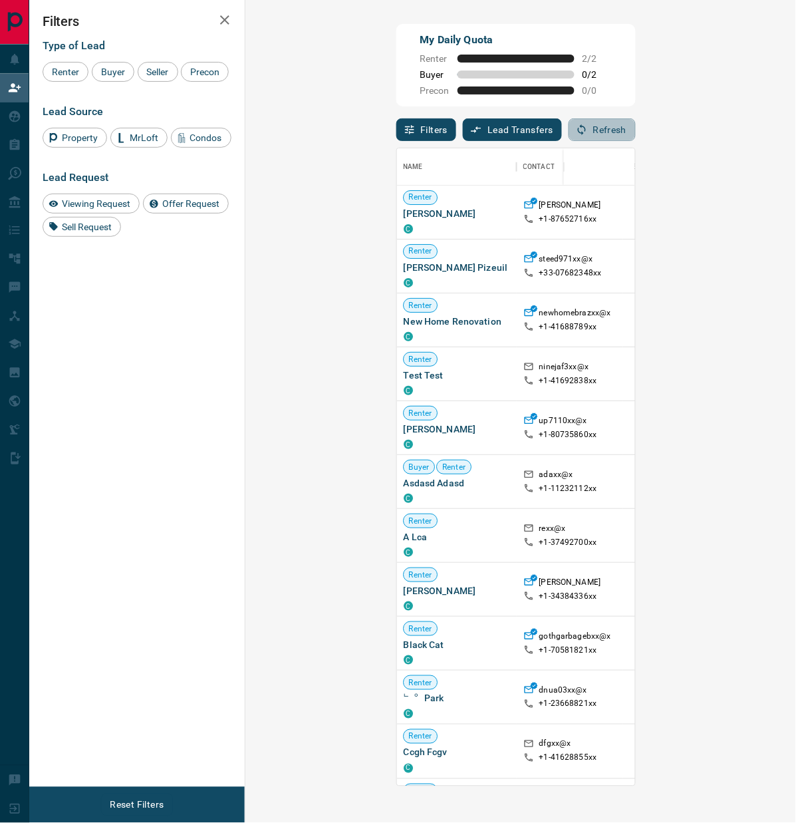
click at [636, 130] on button "Refresh" at bounding box center [602, 129] width 67 height 23
click at [636, 127] on button "Refresh" at bounding box center [602, 129] width 67 height 23
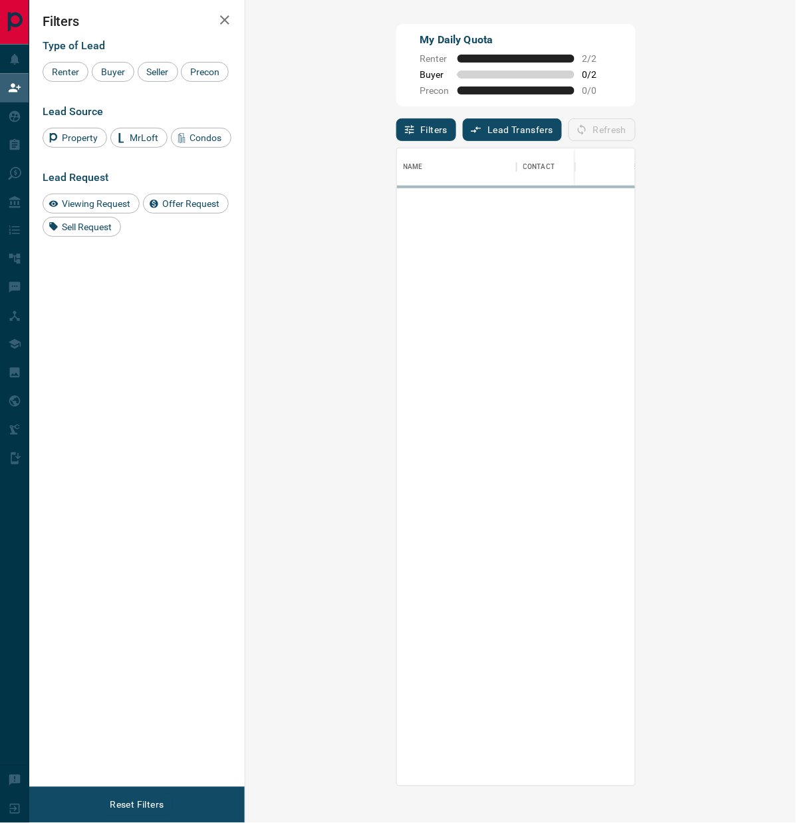
click at [158, 349] on div "Filters Type of Lead Renter Buyer Seller Precon Lead Source Property MrLoft Con…" at bounding box center [137, 393] width 216 height 787
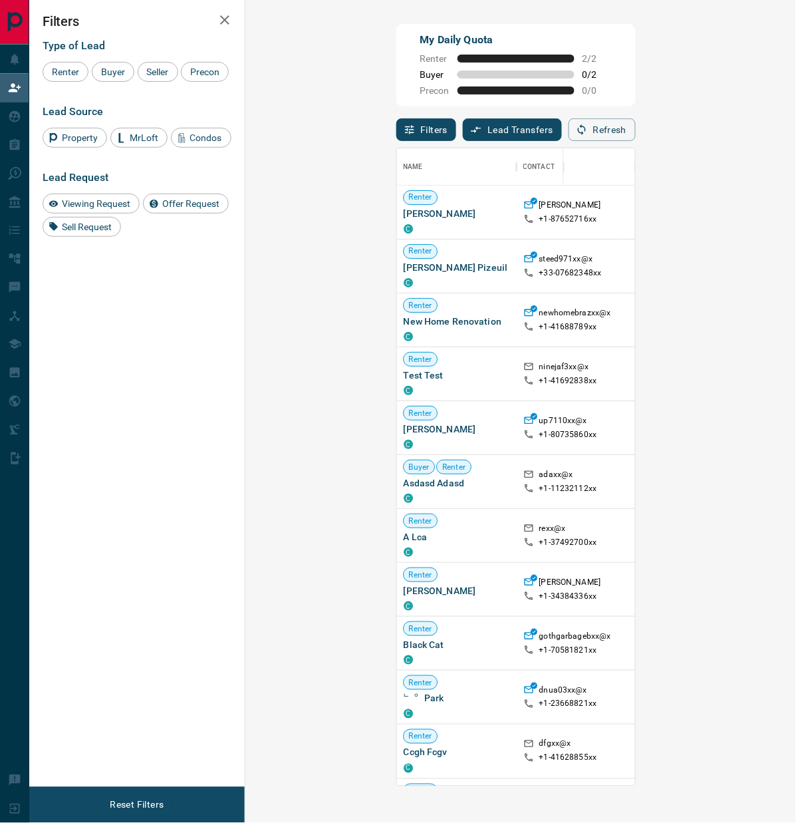
click at [636, 140] on button "Refresh" at bounding box center [602, 129] width 67 height 23
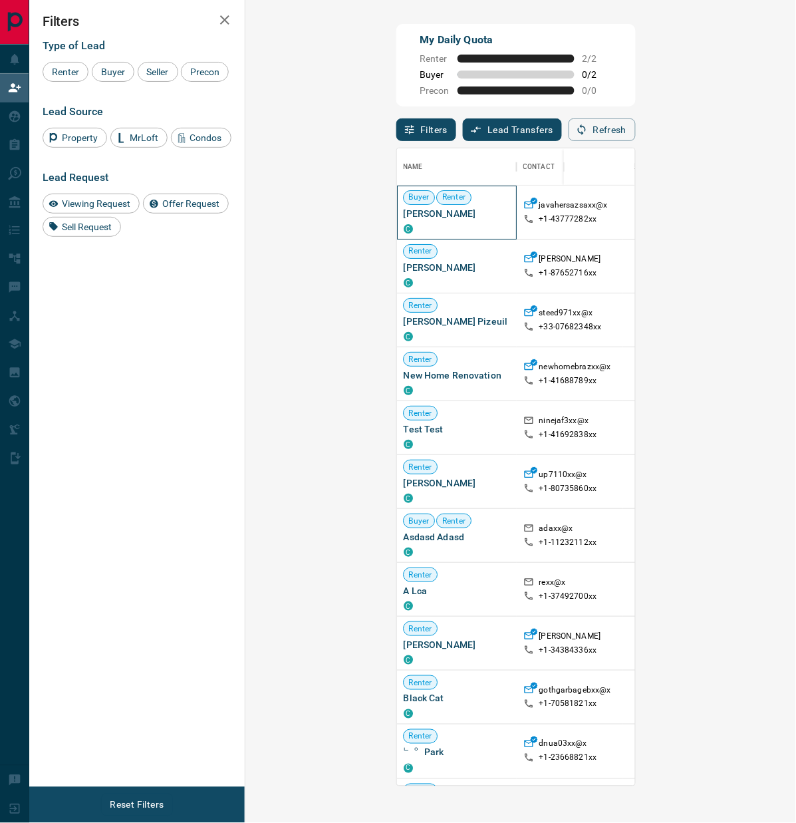
drag, startPoint x: 344, startPoint y: 217, endPoint x: 267, endPoint y: 221, distance: 77.3
click at [404, 220] on span "[PERSON_NAME]" at bounding box center [457, 213] width 106 height 13
click at [636, 120] on button "Refresh" at bounding box center [602, 129] width 67 height 23
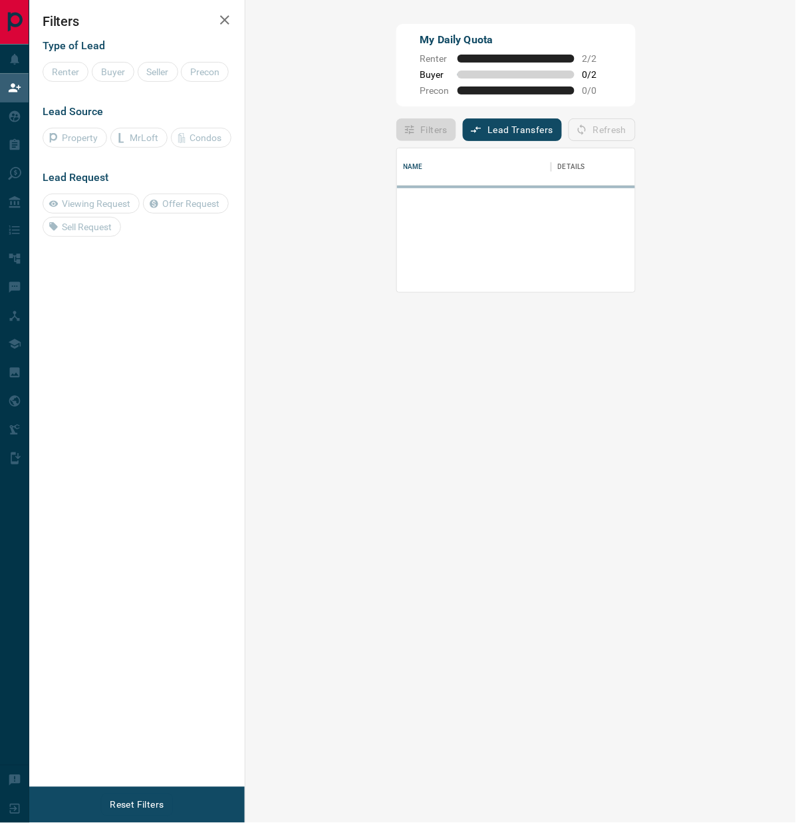
click at [636, 128] on div "Refresh" at bounding box center [602, 129] width 67 height 23
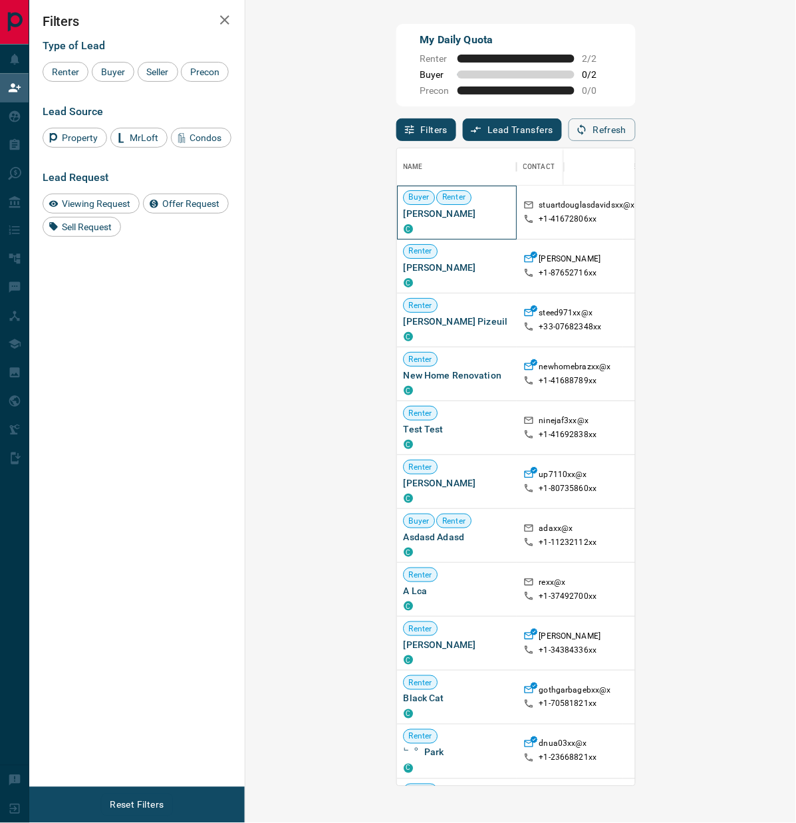
drag, startPoint x: 345, startPoint y: 215, endPoint x: 262, endPoint y: 217, distance: 82.5
click at [397, 217] on div "Buyer Renter [PERSON_NAME] C" at bounding box center [457, 213] width 120 height 54
click at [636, 128] on button "Refresh" at bounding box center [602, 129] width 67 height 23
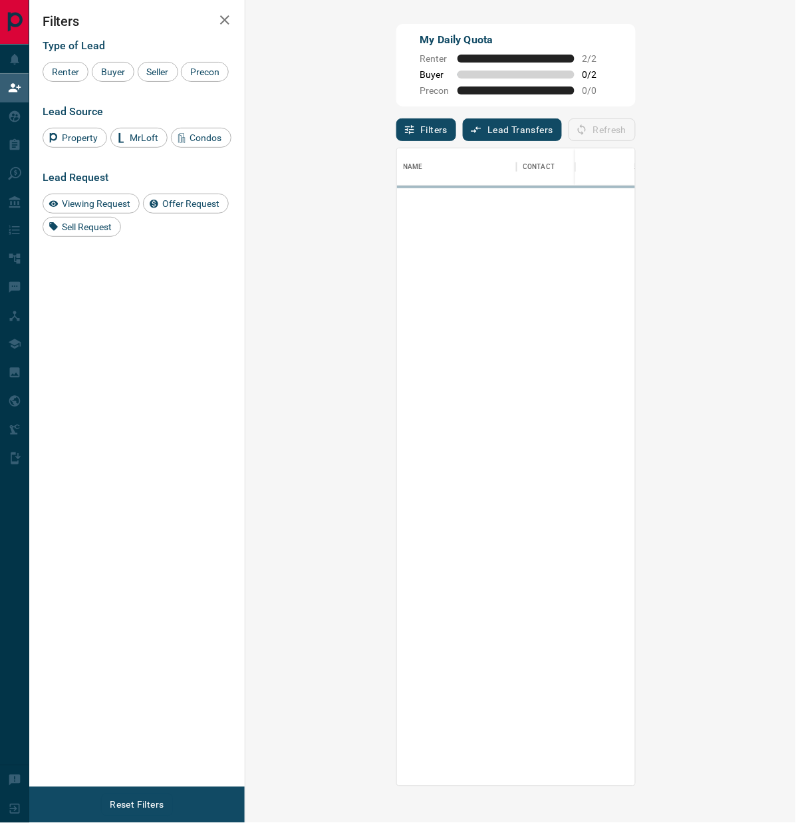
click at [588, 64] on div "My Daily Quota Renter 2 / 2 Buyer 0 / 2 Precon 0 / 0" at bounding box center [517, 65] width 240 height 82
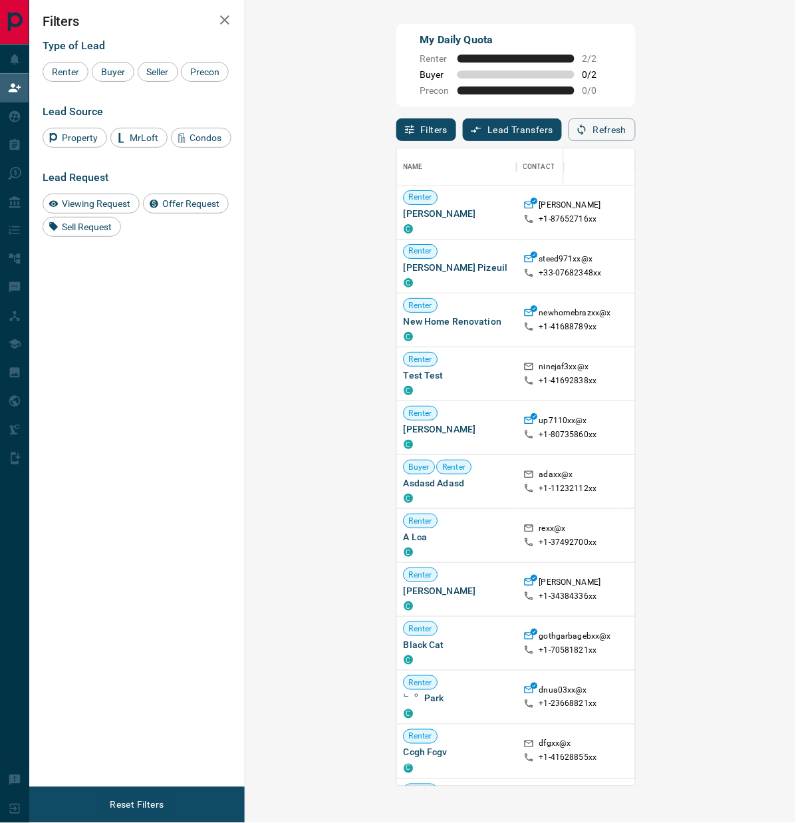
click at [636, 129] on button "Refresh" at bounding box center [602, 129] width 67 height 23
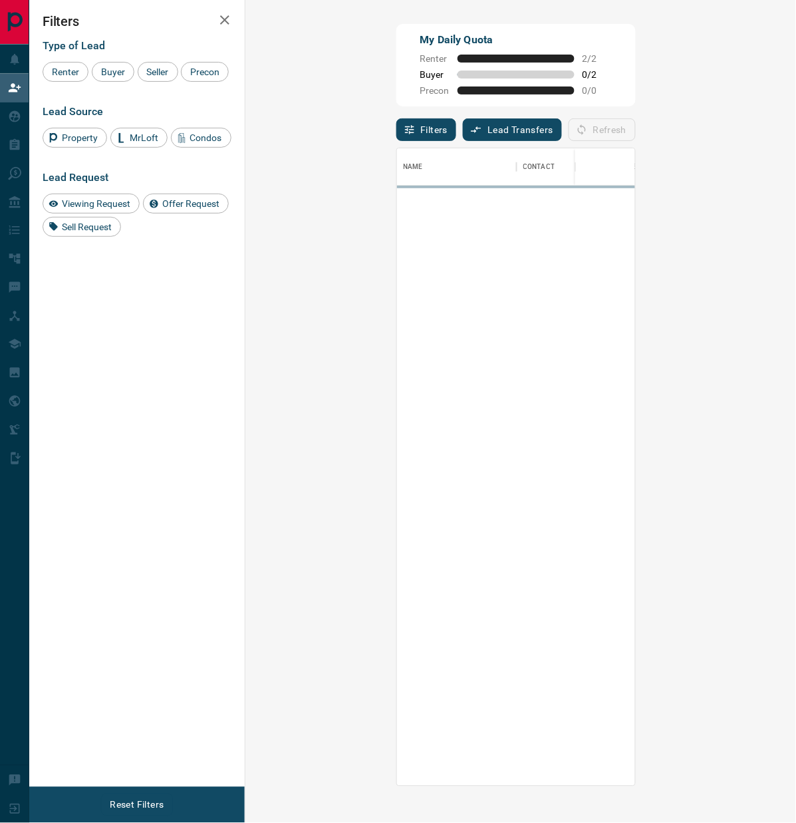
click at [636, 100] on div "My Daily Quota Renter 2 / 2 Buyer 0 / 2 Precon 0 / 0" at bounding box center [517, 65] width 240 height 82
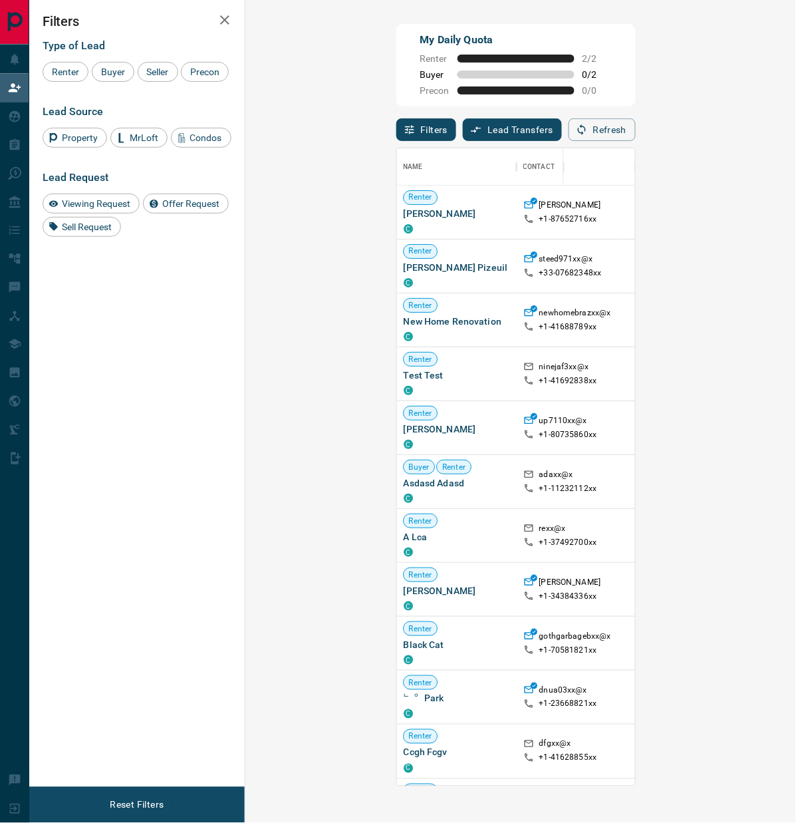
click at [636, 130] on div "Refresh" at bounding box center [602, 129] width 67 height 23
click at [636, 128] on button "Refresh" at bounding box center [602, 129] width 67 height 23
